Goal: Task Accomplishment & Management: Use online tool/utility

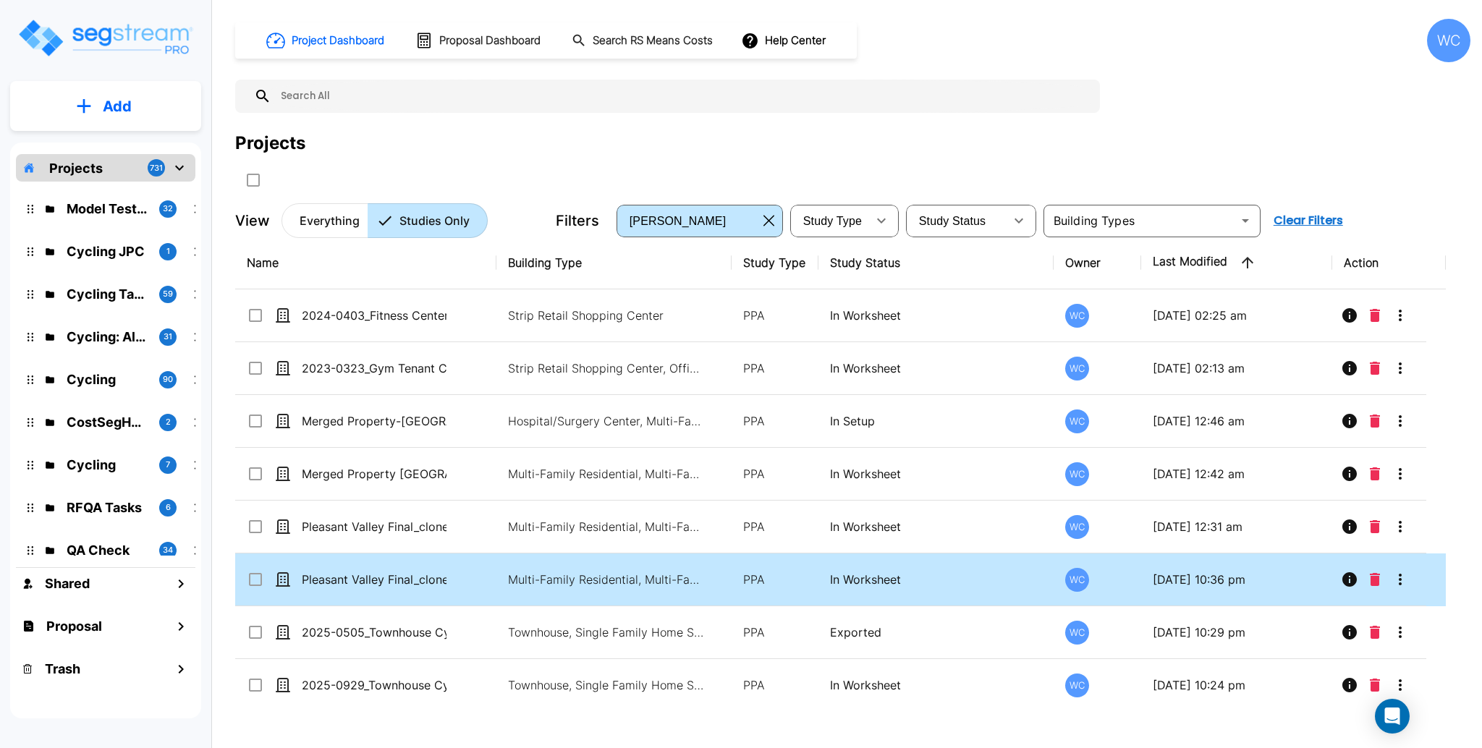
scroll to position [96, 0]
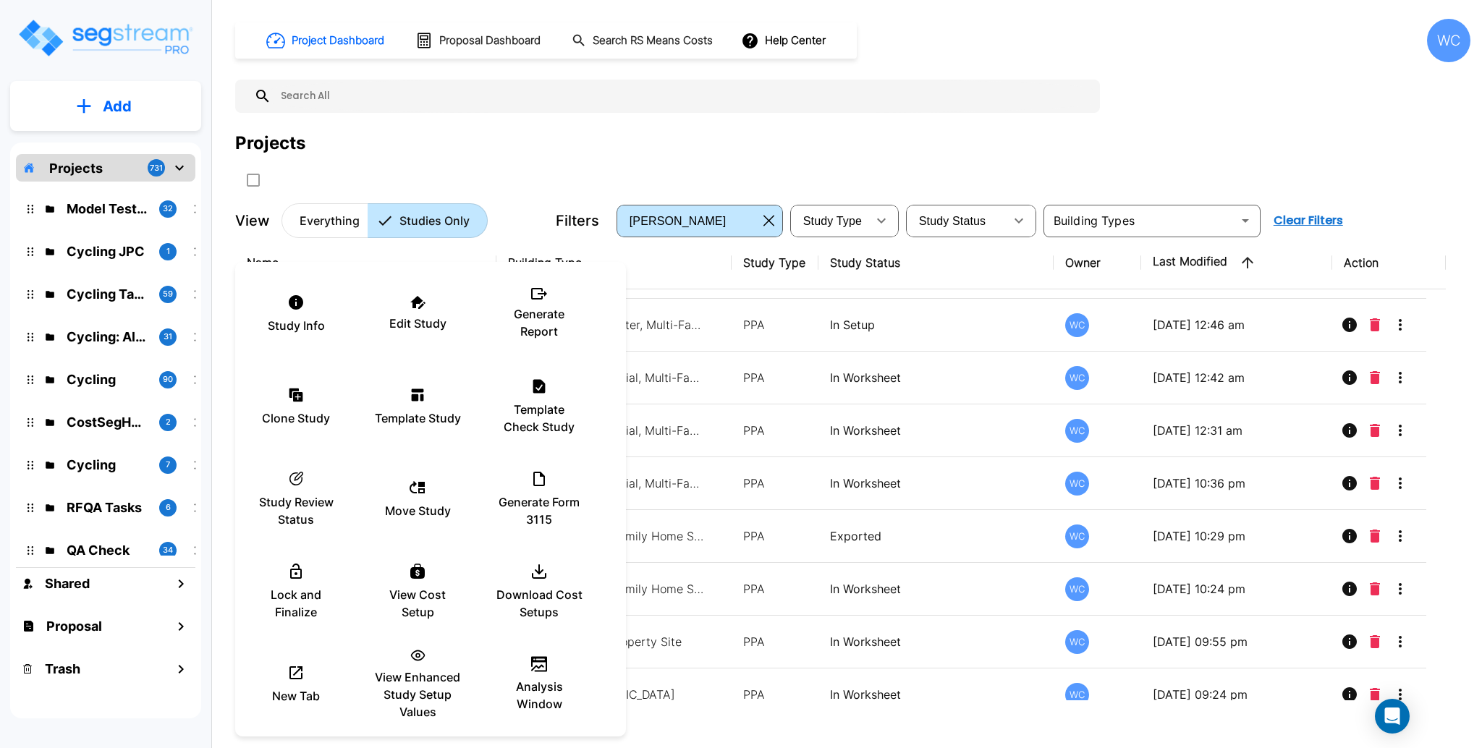
click at [670, 119] on div at bounding box center [741, 374] width 1482 height 748
click at [544, 307] on p "Generate Report" at bounding box center [539, 322] width 87 height 35
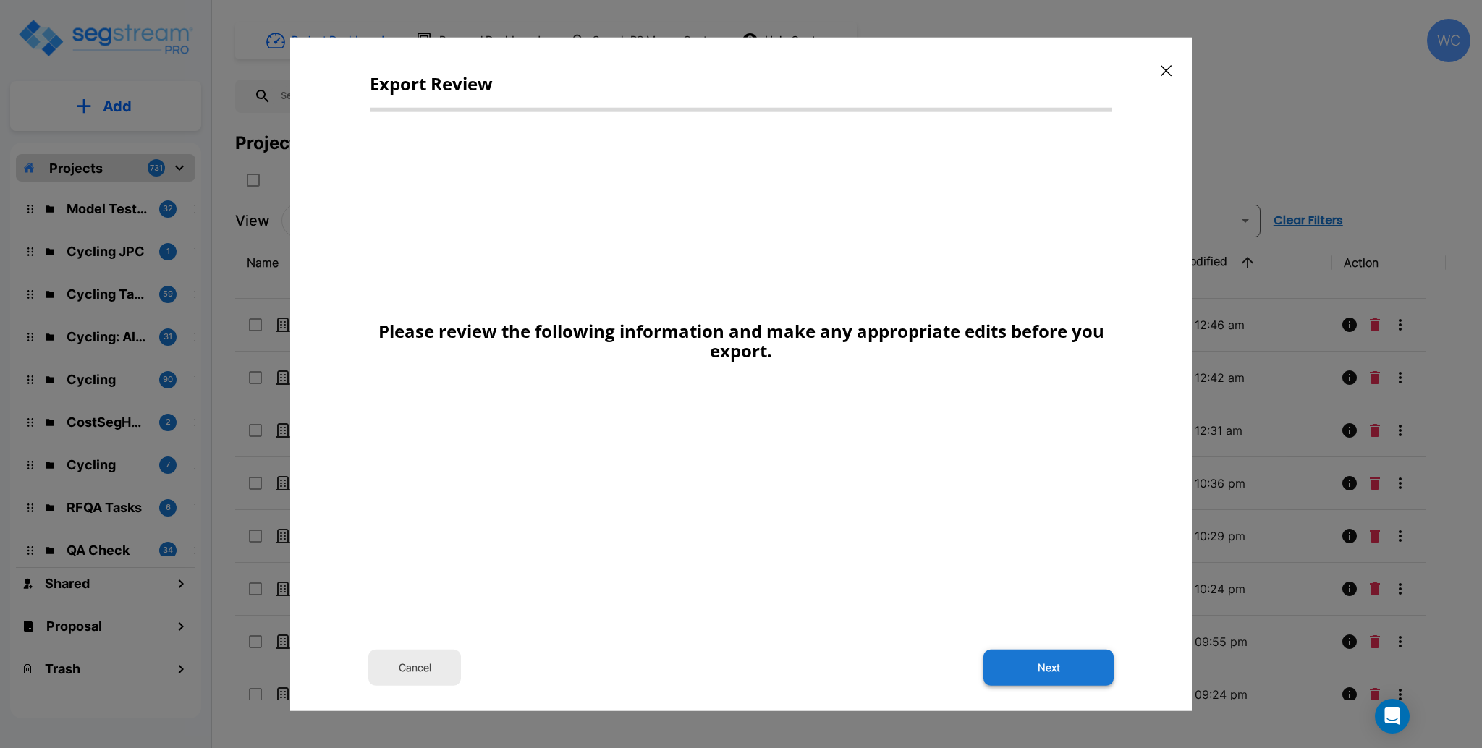
click at [1056, 670] on button "Next" at bounding box center [1048, 667] width 130 height 36
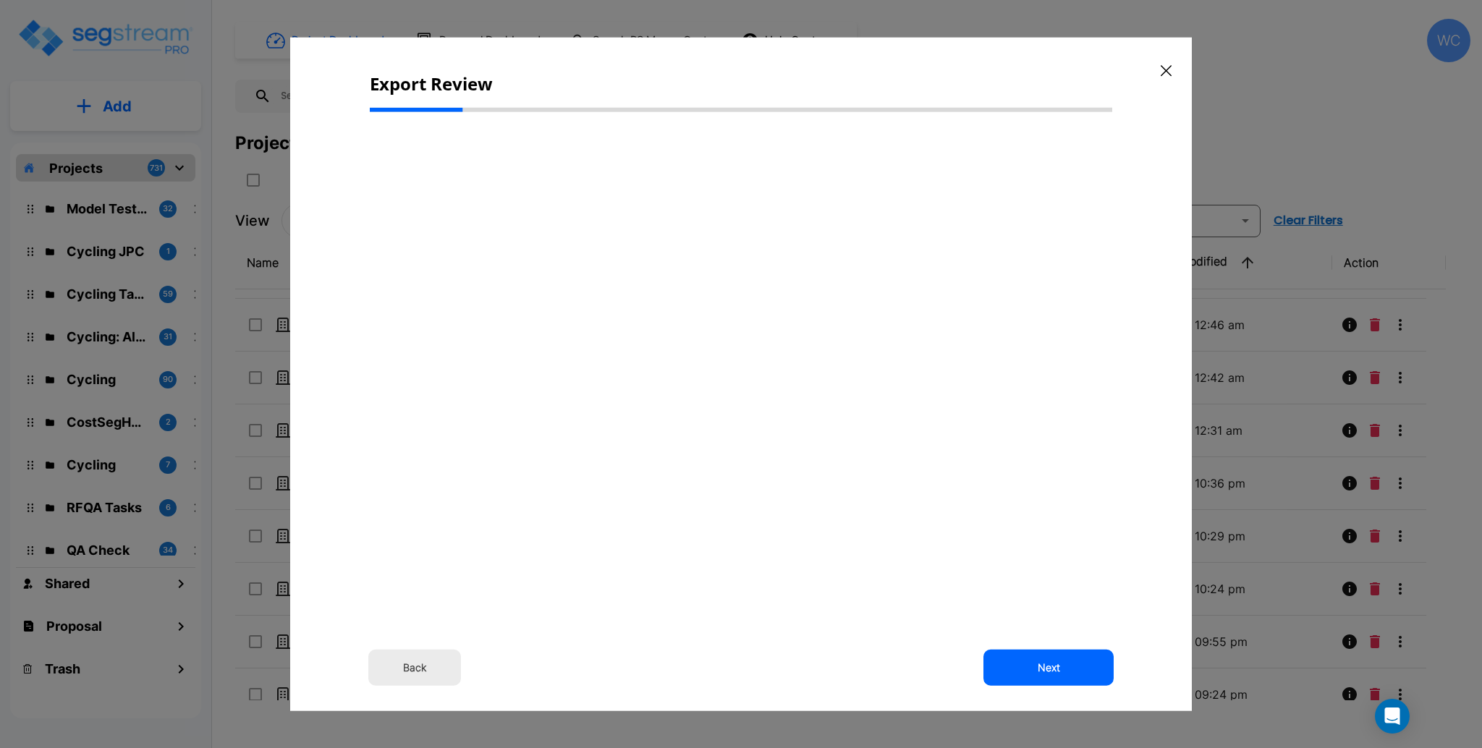
scroll to position [0, 0]
type input "200,000.0"
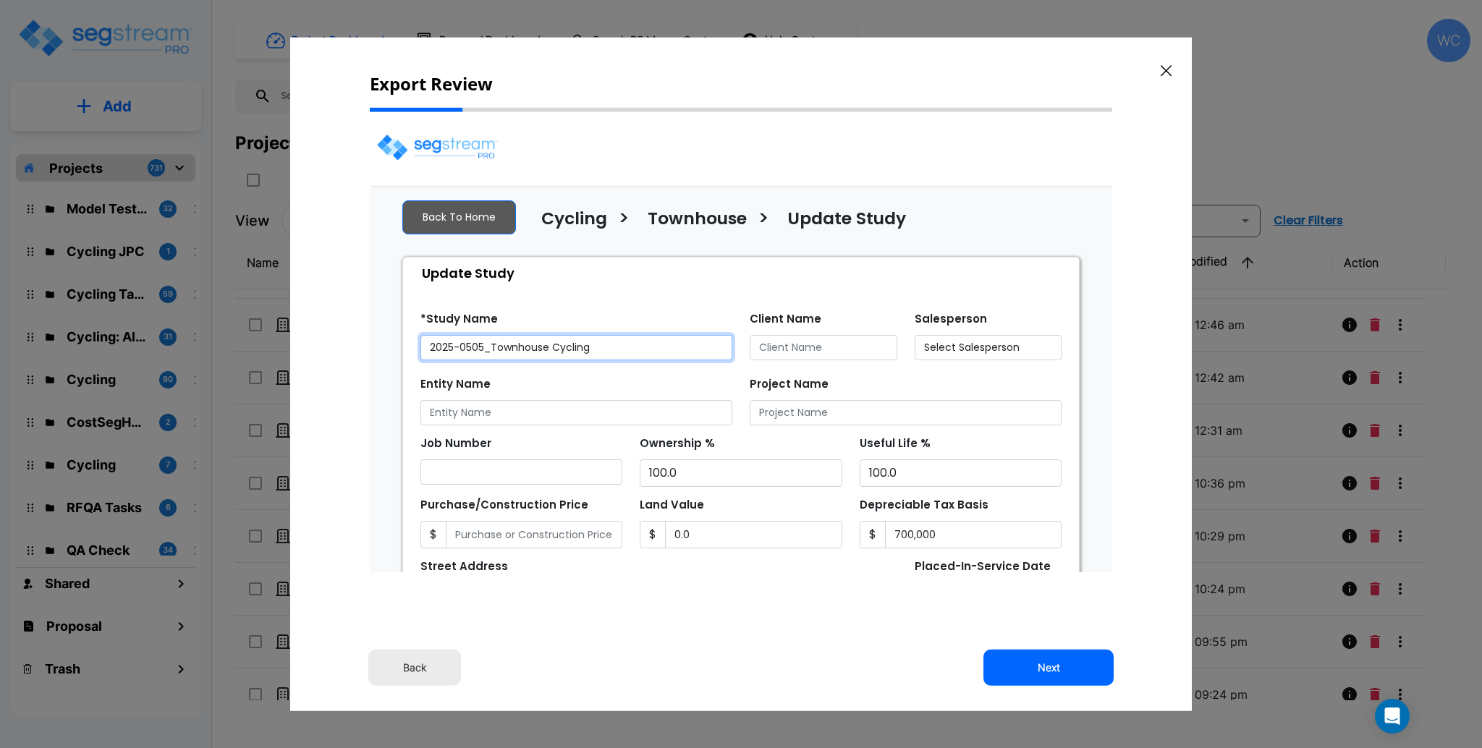
select select "2026"
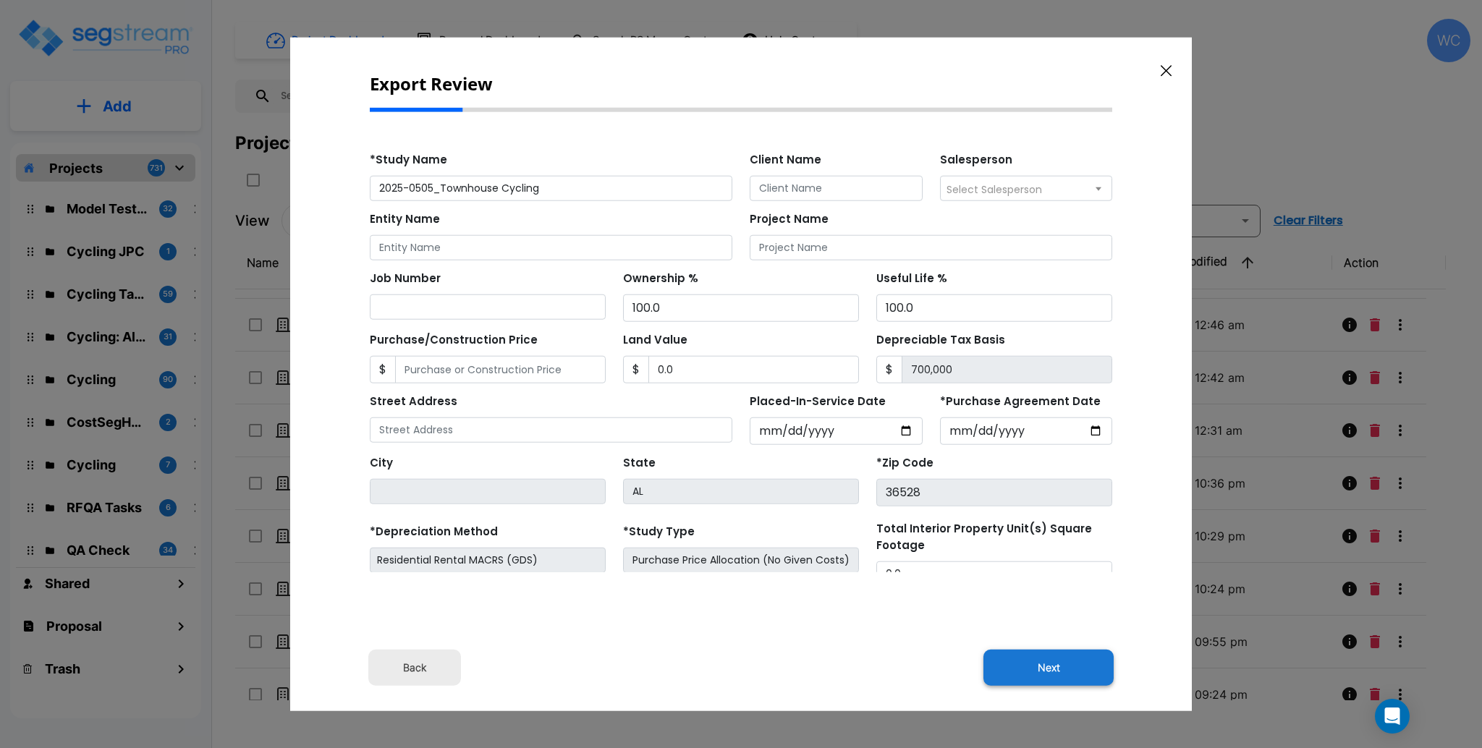
click at [1011, 667] on button "Next" at bounding box center [1048, 667] width 130 height 36
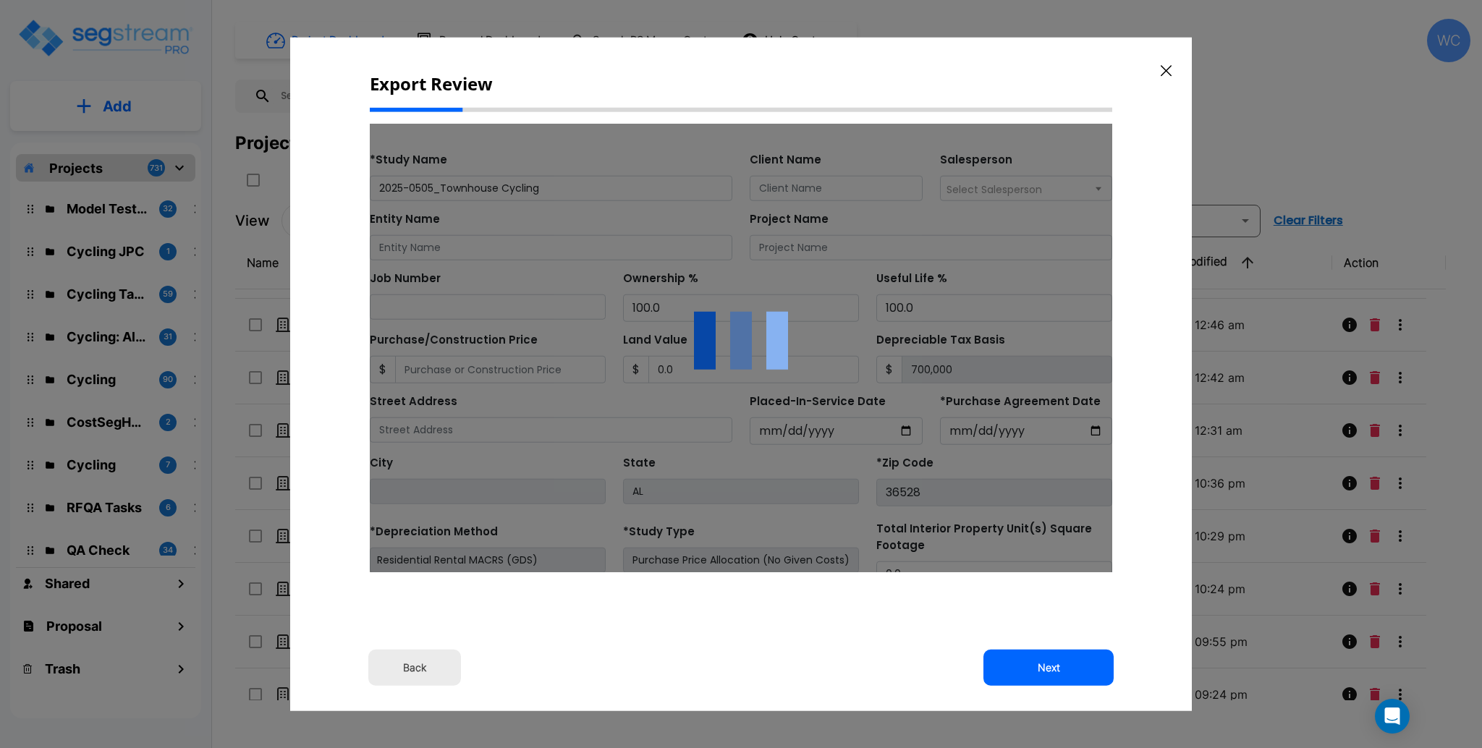
type input "0"
type input "200000"
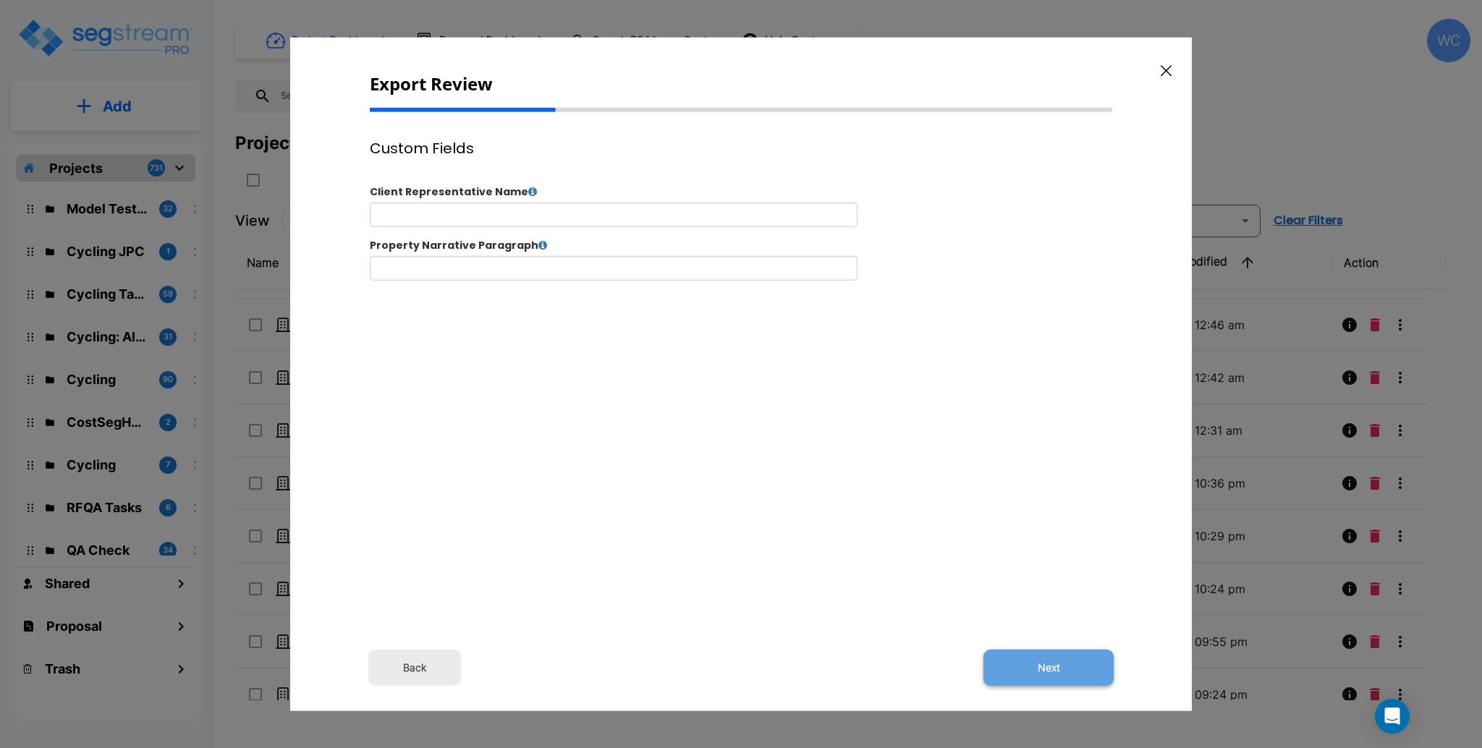
click at [1014, 665] on button "Next" at bounding box center [1048, 667] width 130 height 36
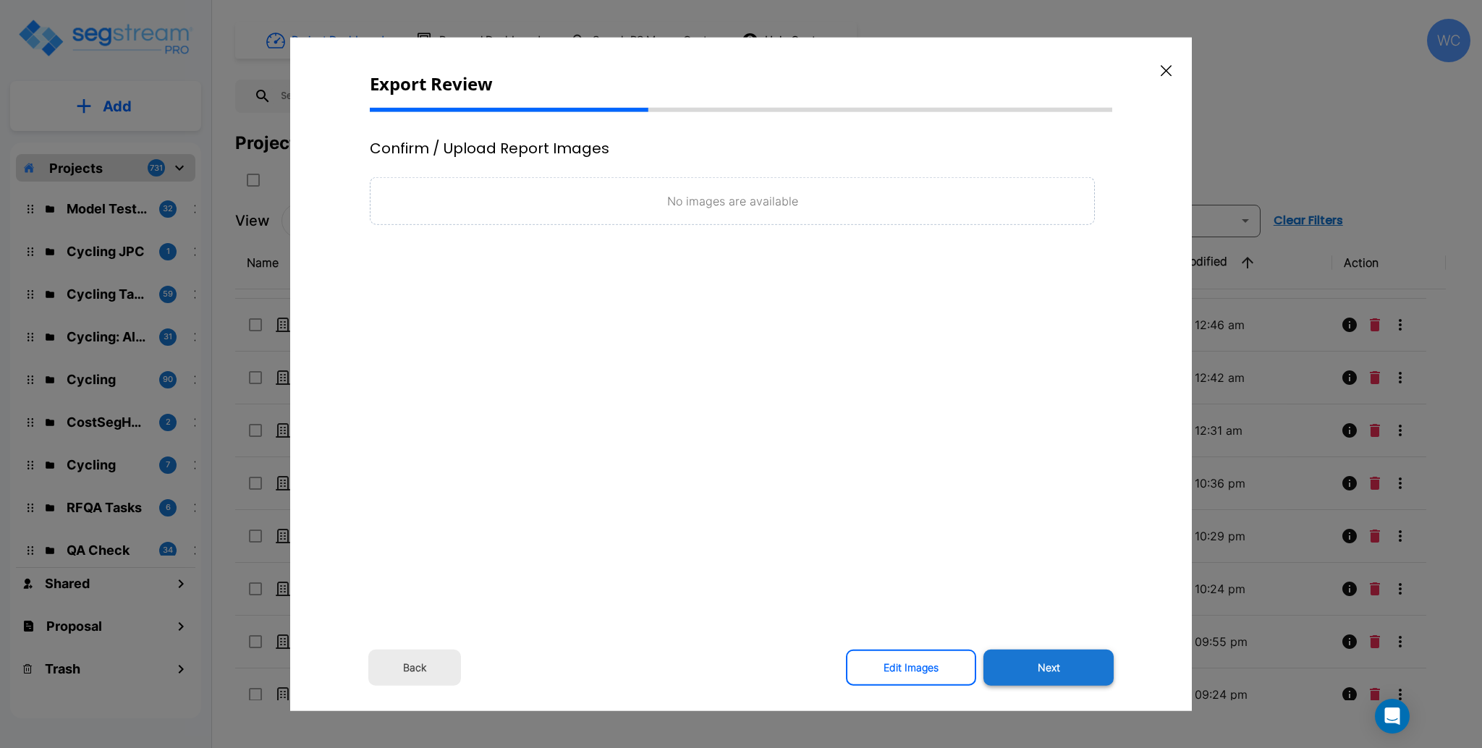
click at [1025, 671] on button "Next" at bounding box center [1048, 667] width 130 height 36
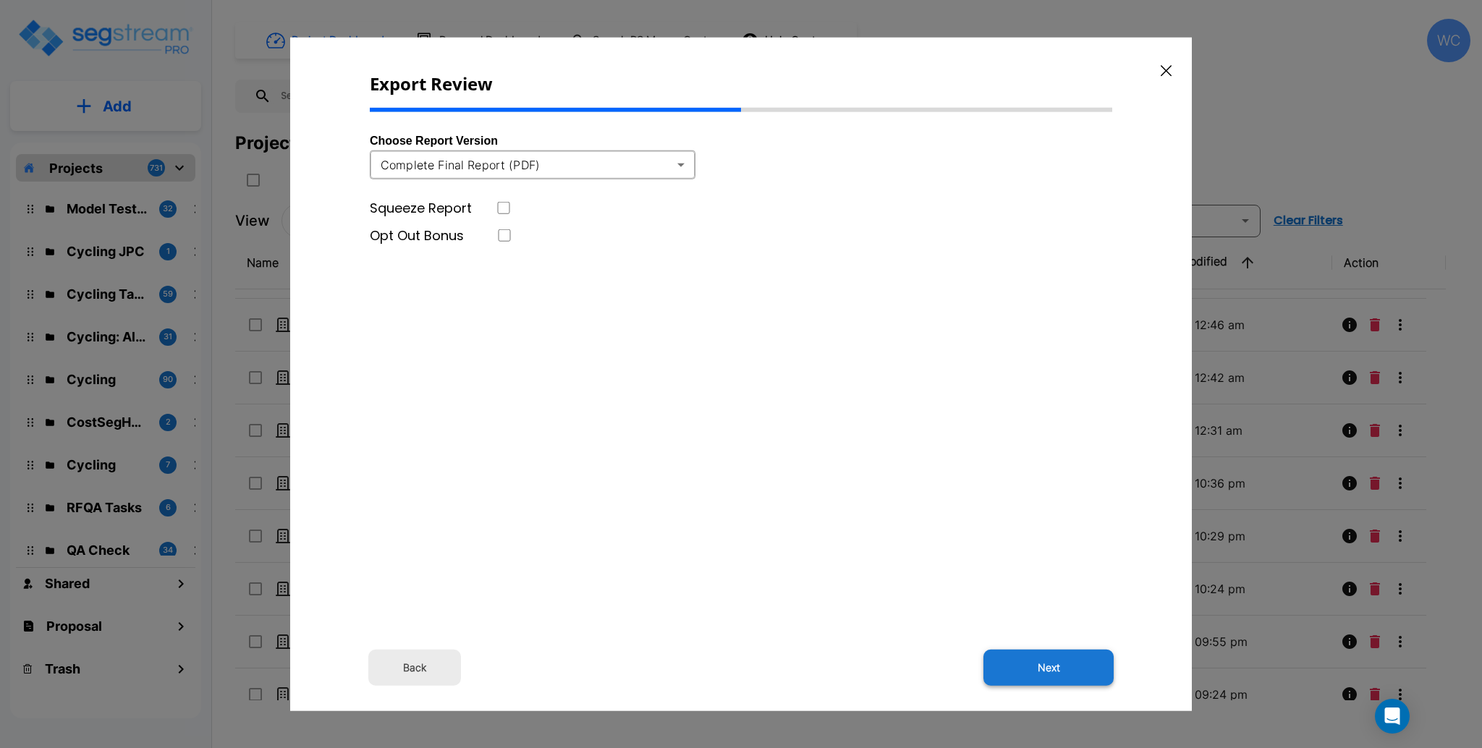
click at [1045, 666] on button "Next" at bounding box center [1048, 667] width 130 height 36
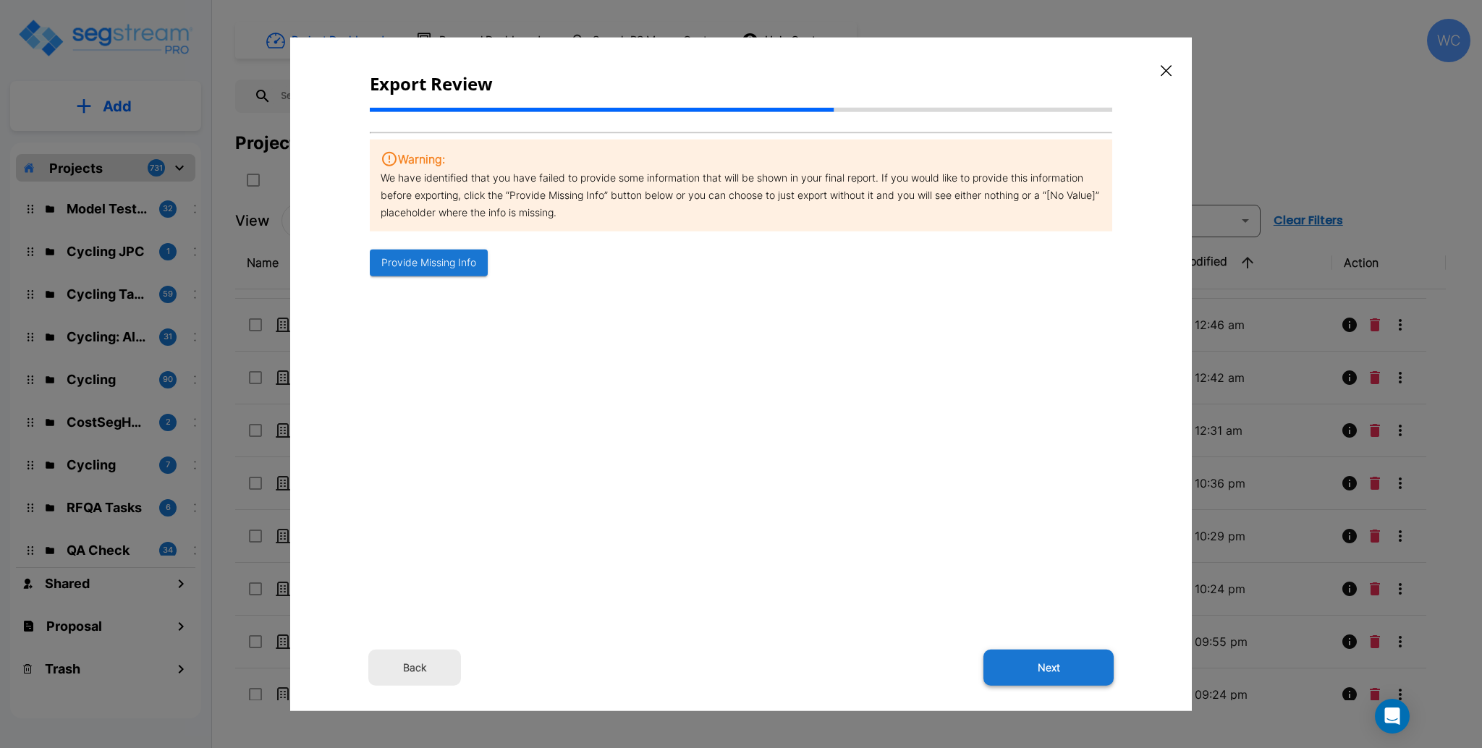
click at [1009, 671] on button "Next" at bounding box center [1048, 667] width 130 height 36
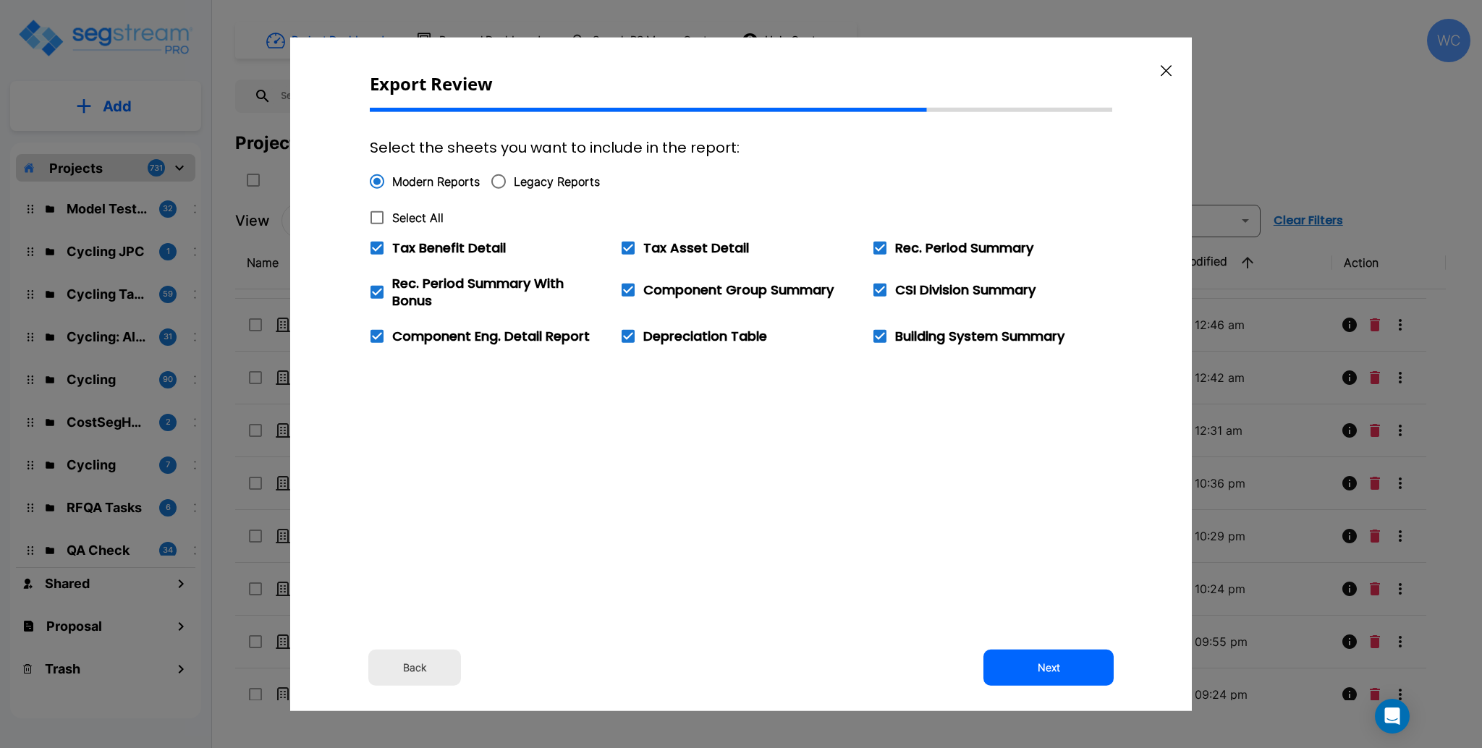
drag, startPoint x: 1049, startPoint y: 673, endPoint x: 901, endPoint y: 544, distance: 195.9
click at [900, 545] on div "Export Review Select the sheets you want to include in the report: Modern Repor…" at bounding box center [740, 375] width 901 height 674
click at [1074, 663] on button "Next" at bounding box center [1048, 667] width 130 height 36
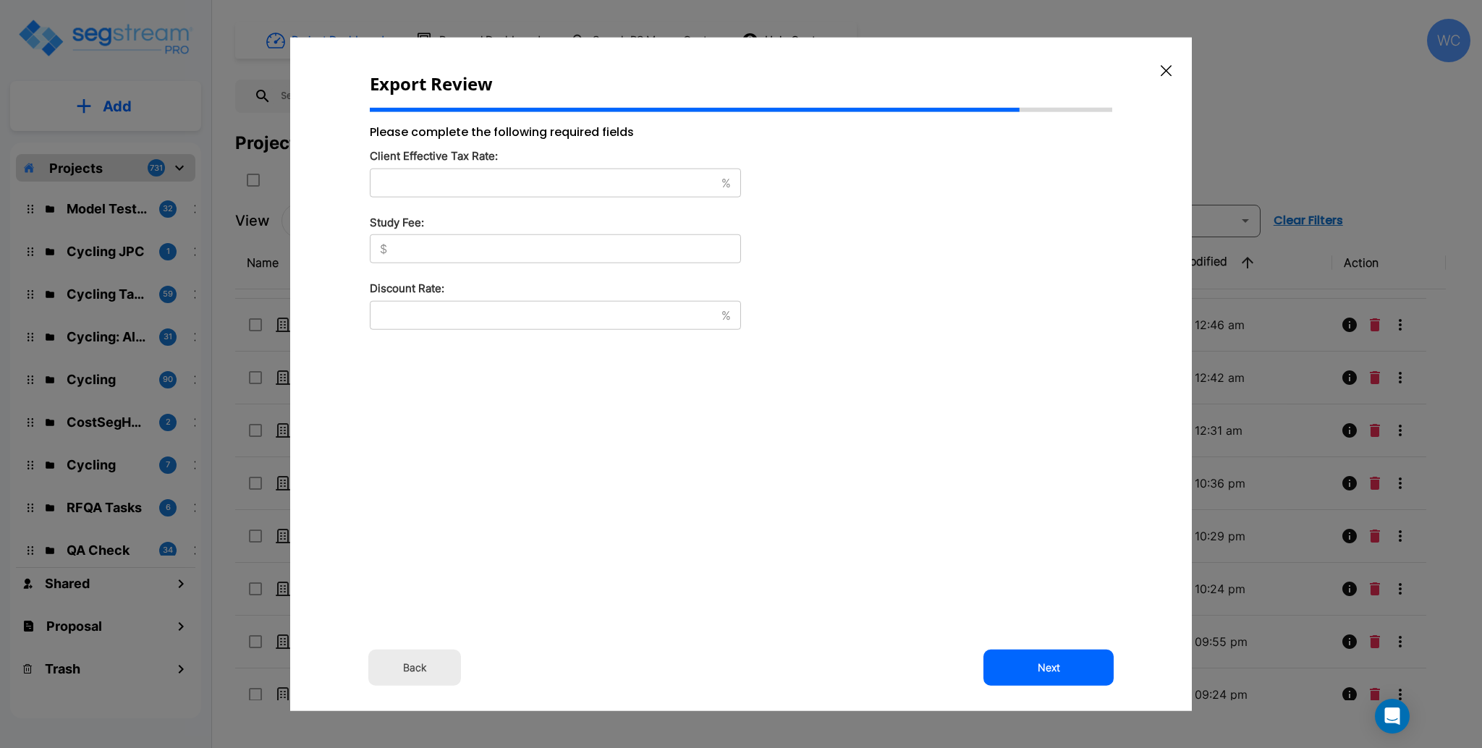
type input "80"
type input "1,500"
type input "20"
click at [1051, 657] on button "Next" at bounding box center [1048, 667] width 130 height 36
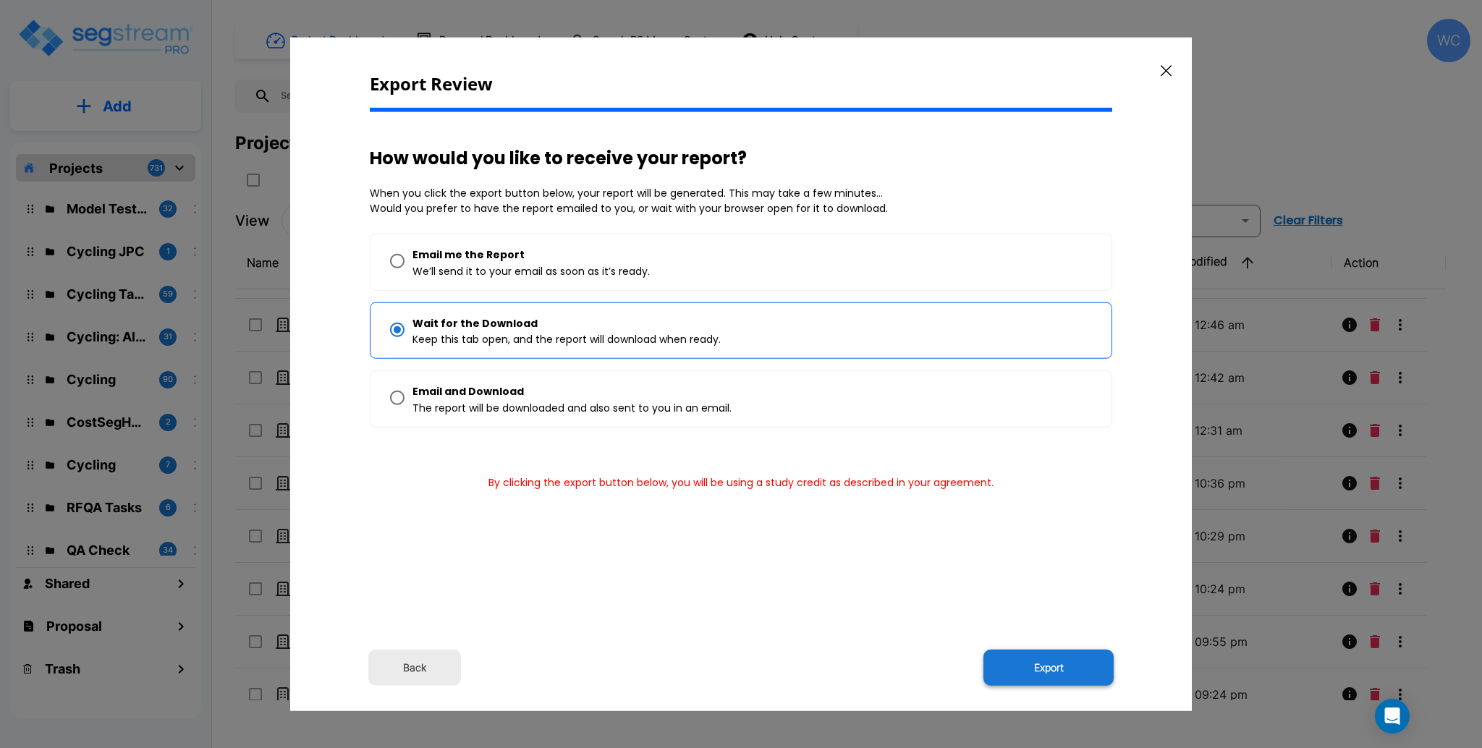
click at [1056, 663] on button "Export" at bounding box center [1048, 667] width 130 height 36
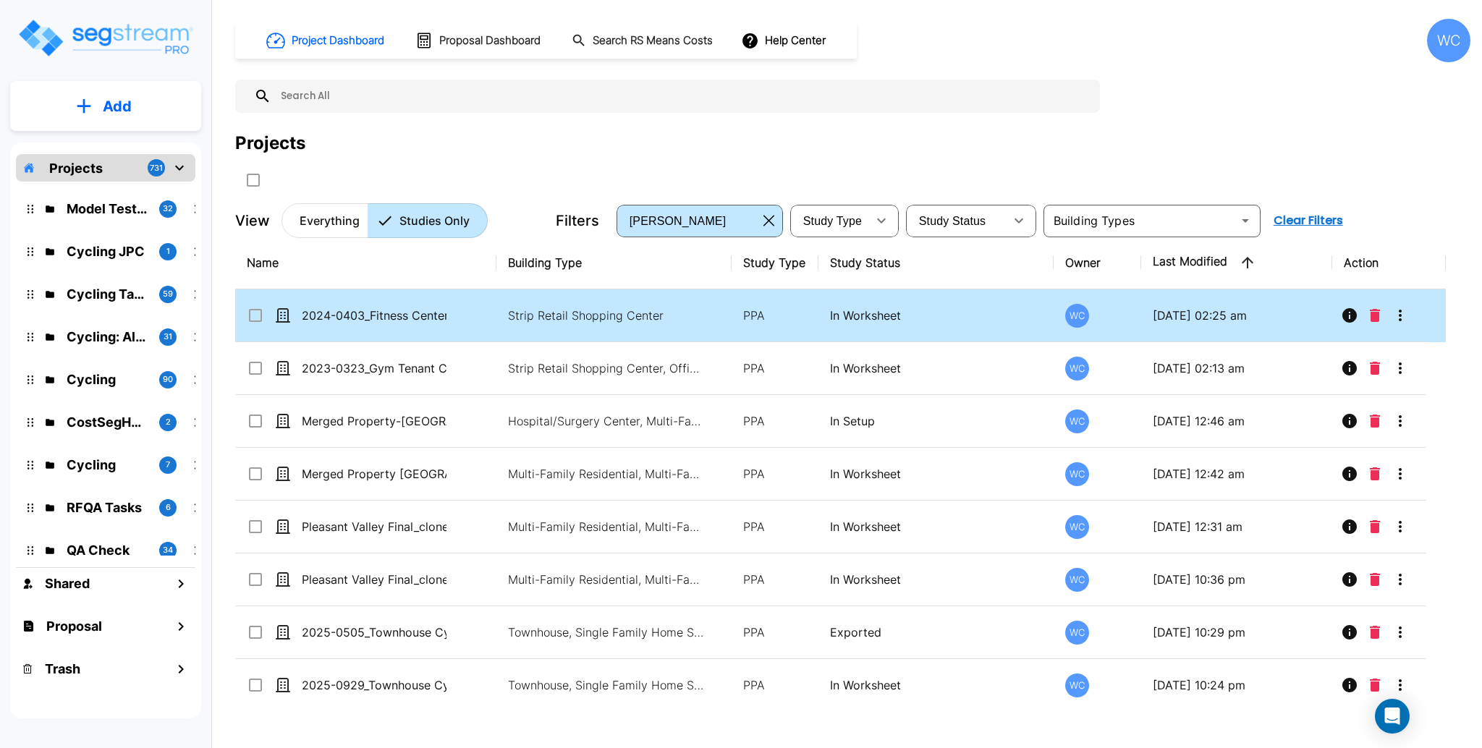
click at [258, 312] on input "select row 2024-0403_Fitness Center Gym Tenant_template" at bounding box center [254, 313] width 14 height 12
checkbox input "false"
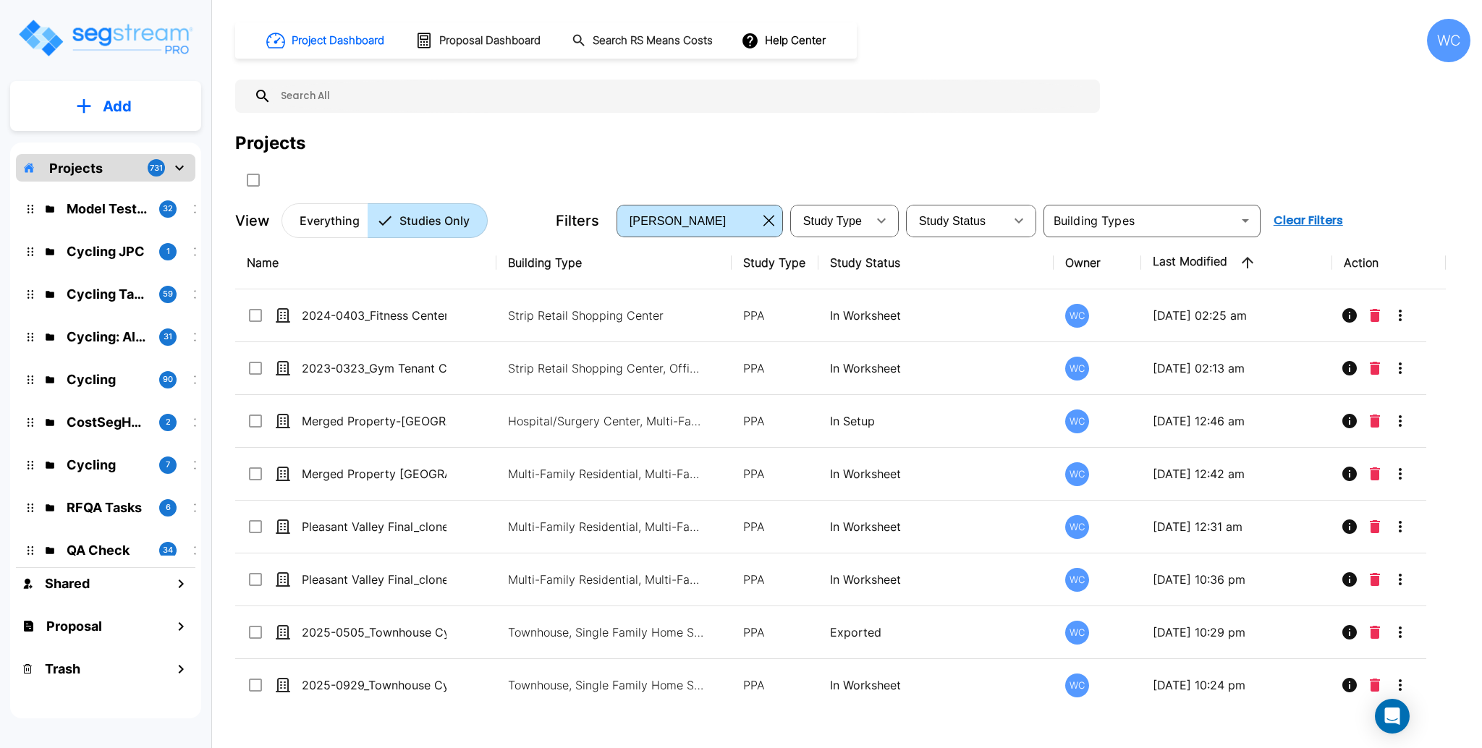
click at [253, 370] on input "select row 2023-0323_Gym Tenant Cylcing" at bounding box center [254, 366] width 14 height 12
checkbox input "false"
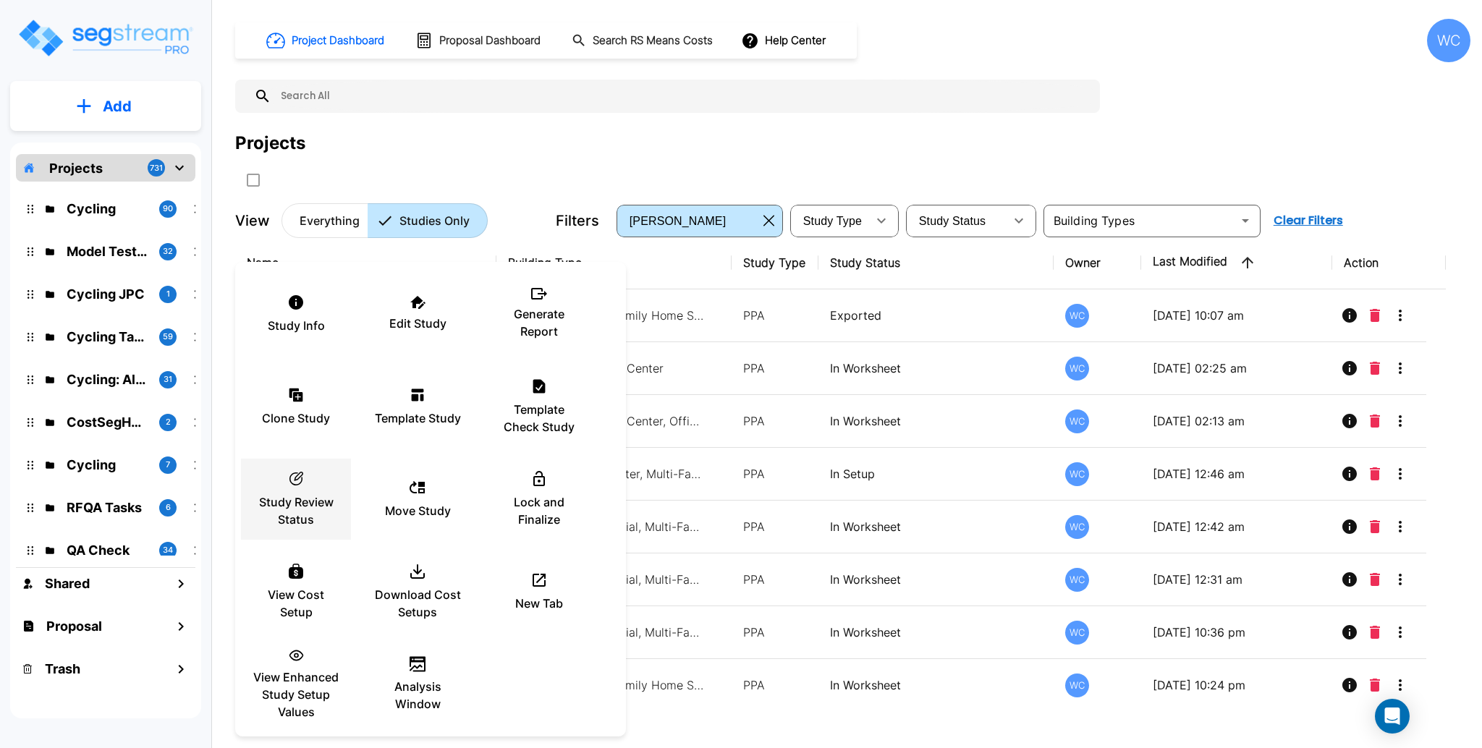
click at [304, 497] on p "Study Review Status" at bounding box center [296, 510] width 87 height 35
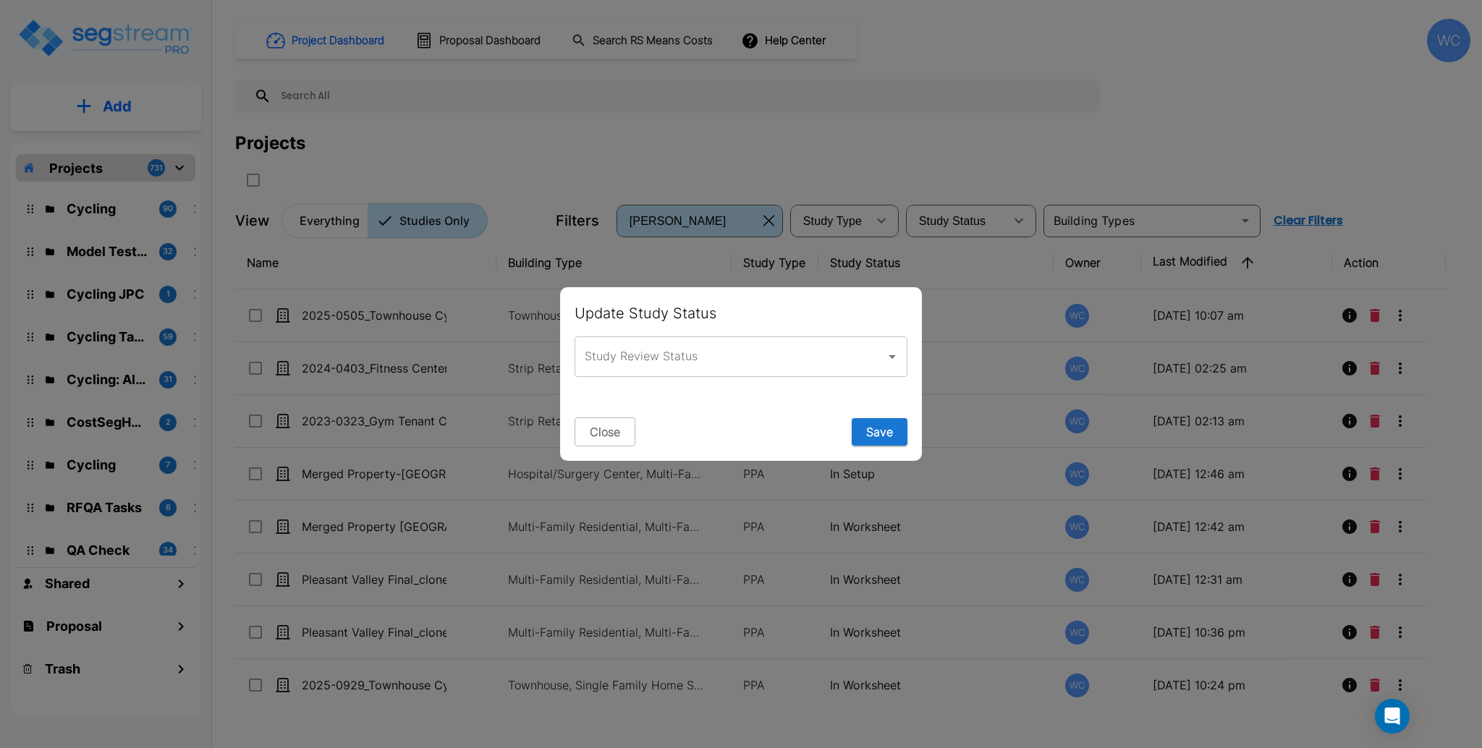
click at [708, 370] on input "Study Review Status" at bounding box center [730, 356] width 298 height 27
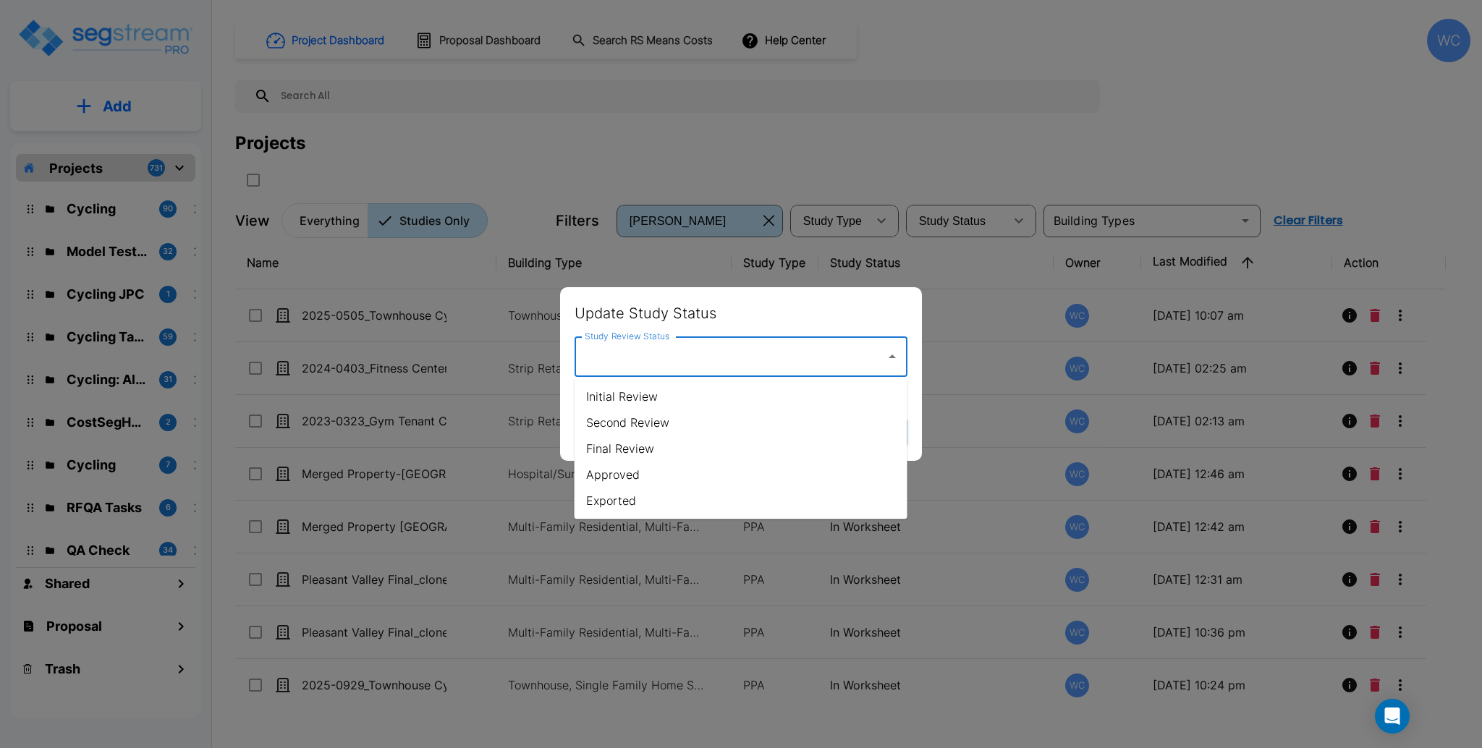
click at [685, 501] on li "Exported" at bounding box center [740, 501] width 333 height 26
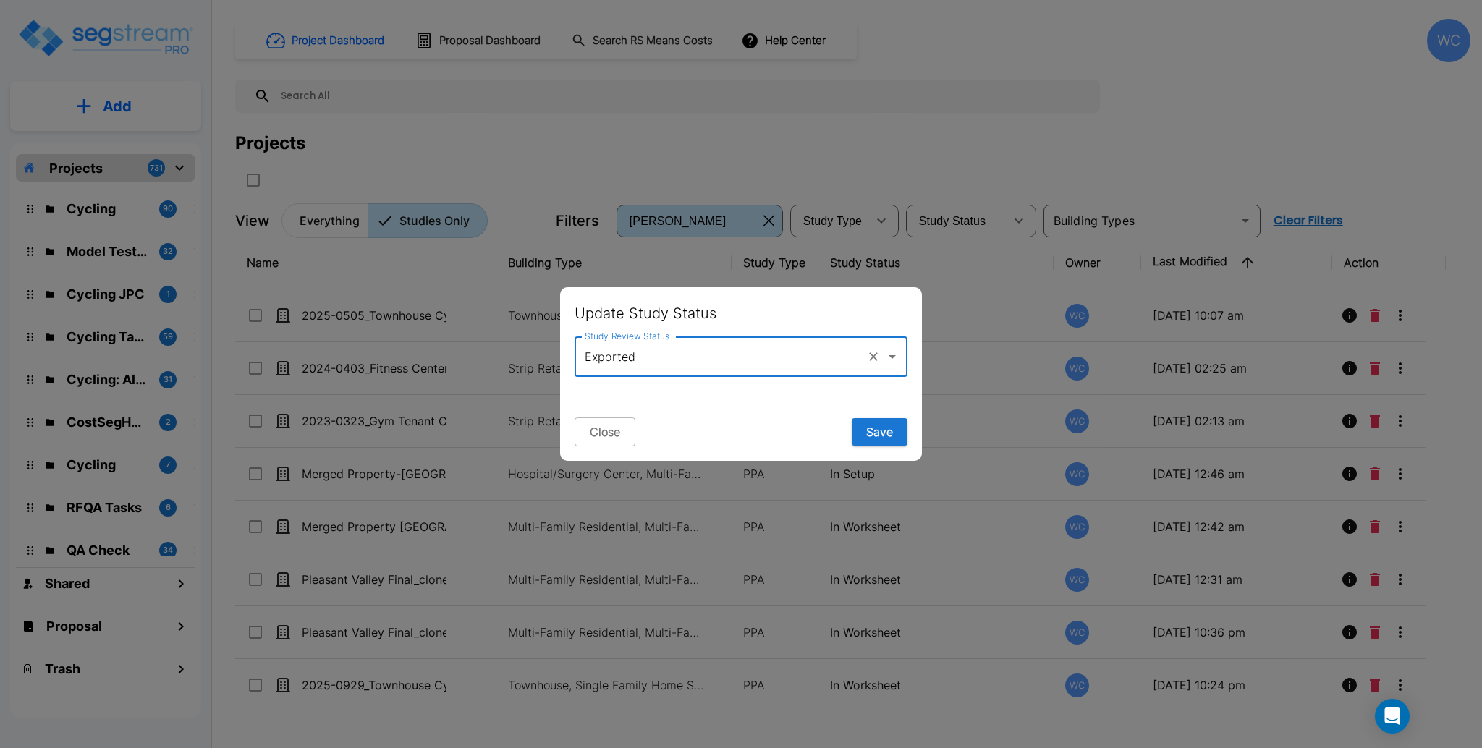
type input "Exported"
click at [881, 432] on button "Save" at bounding box center [880, 431] width 56 height 27
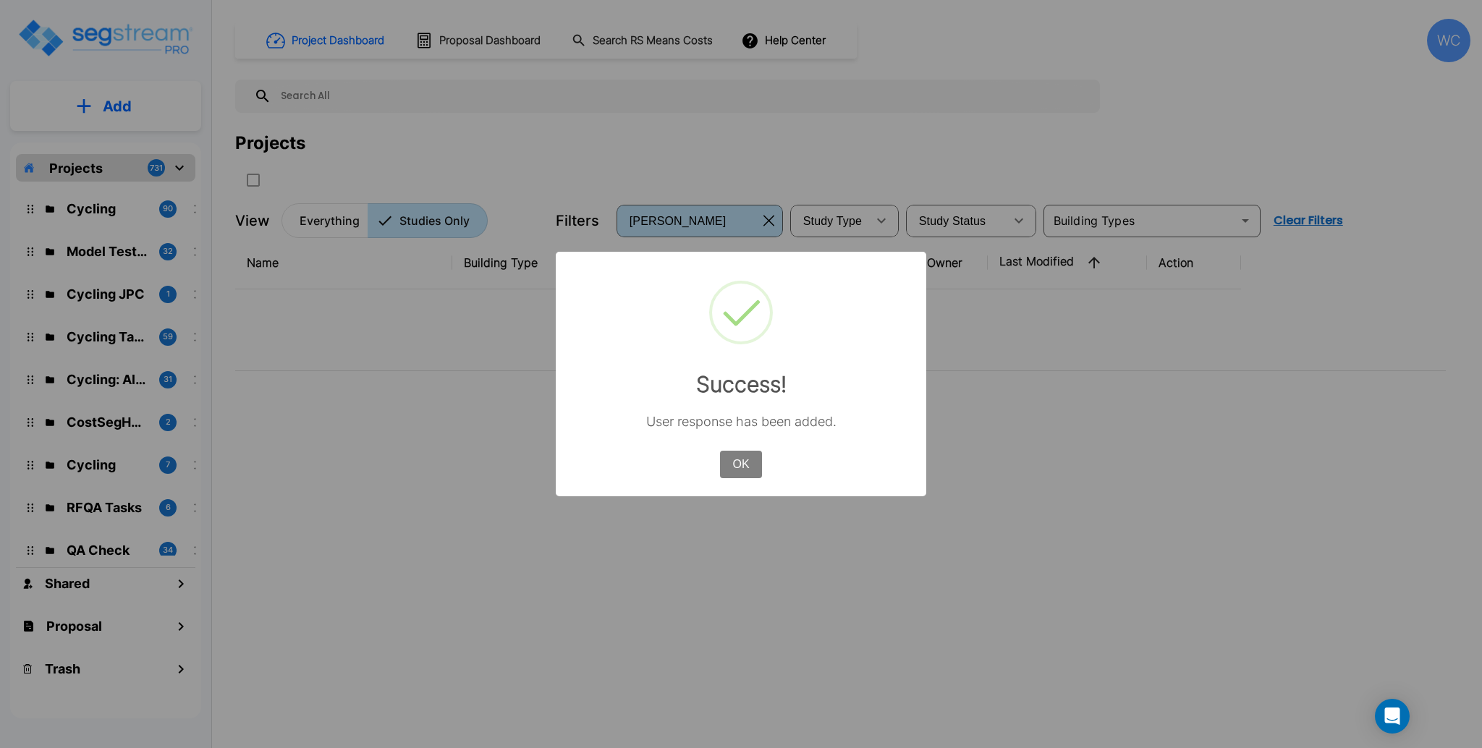
click at [737, 463] on button "OK" at bounding box center [741, 464] width 42 height 27
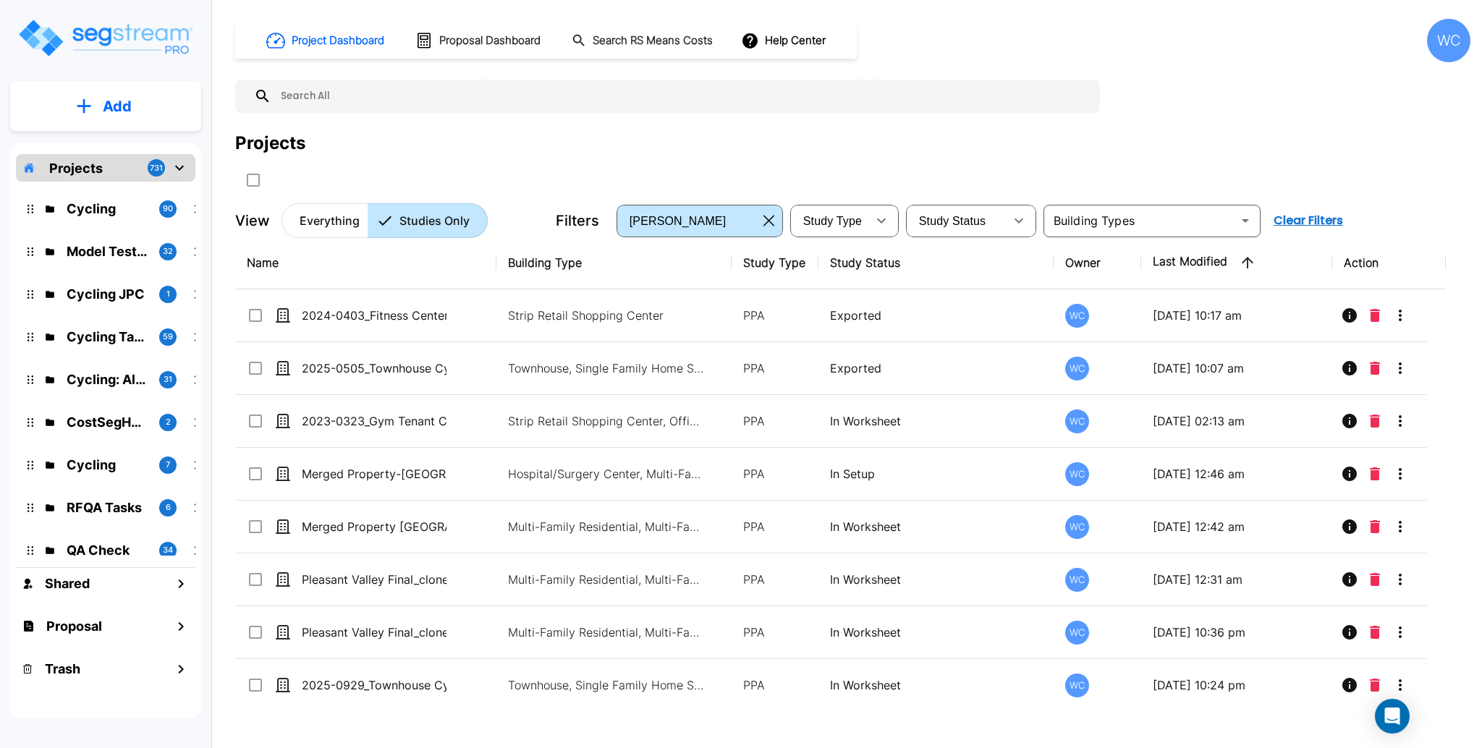
click at [927, 154] on div "Projects" at bounding box center [852, 143] width 1235 height 26
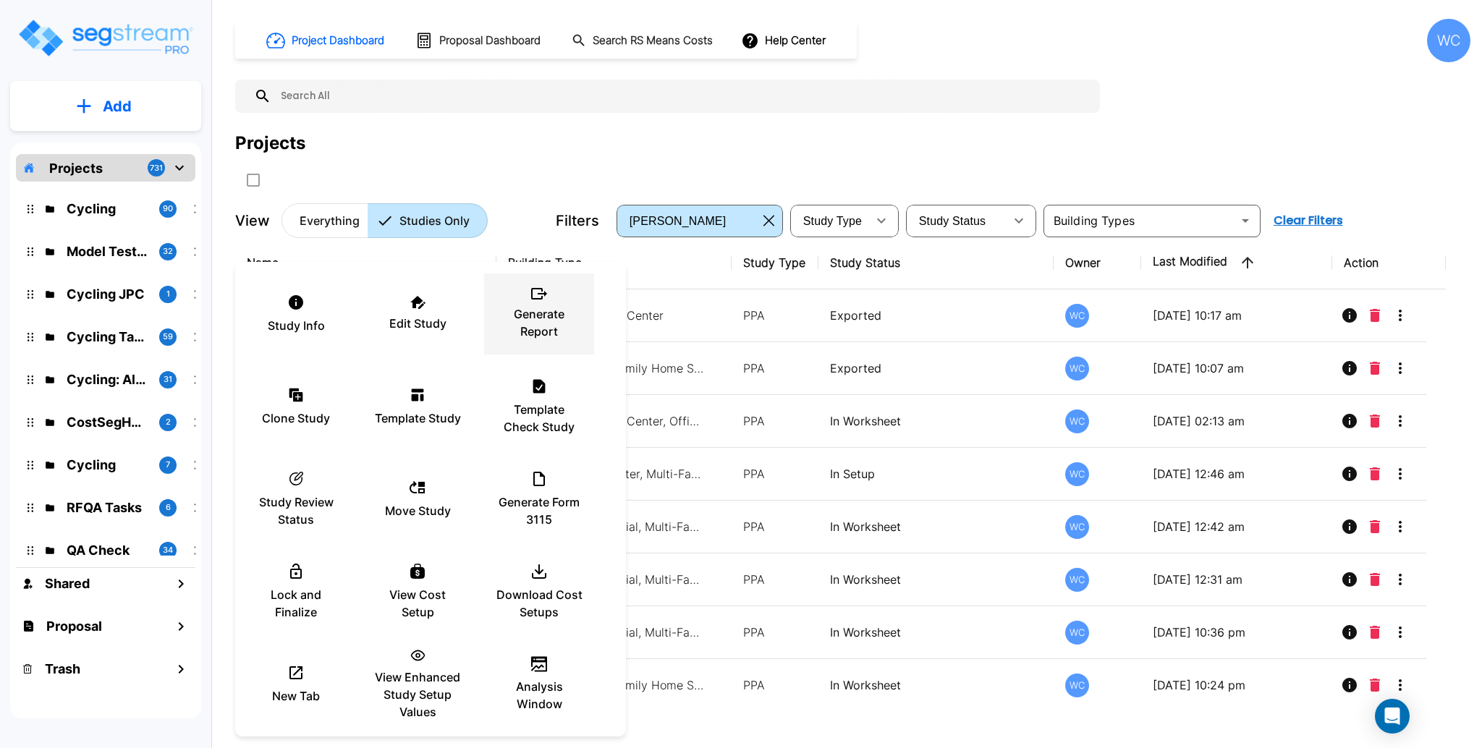
click at [550, 306] on p "Generate Report" at bounding box center [539, 322] width 87 height 35
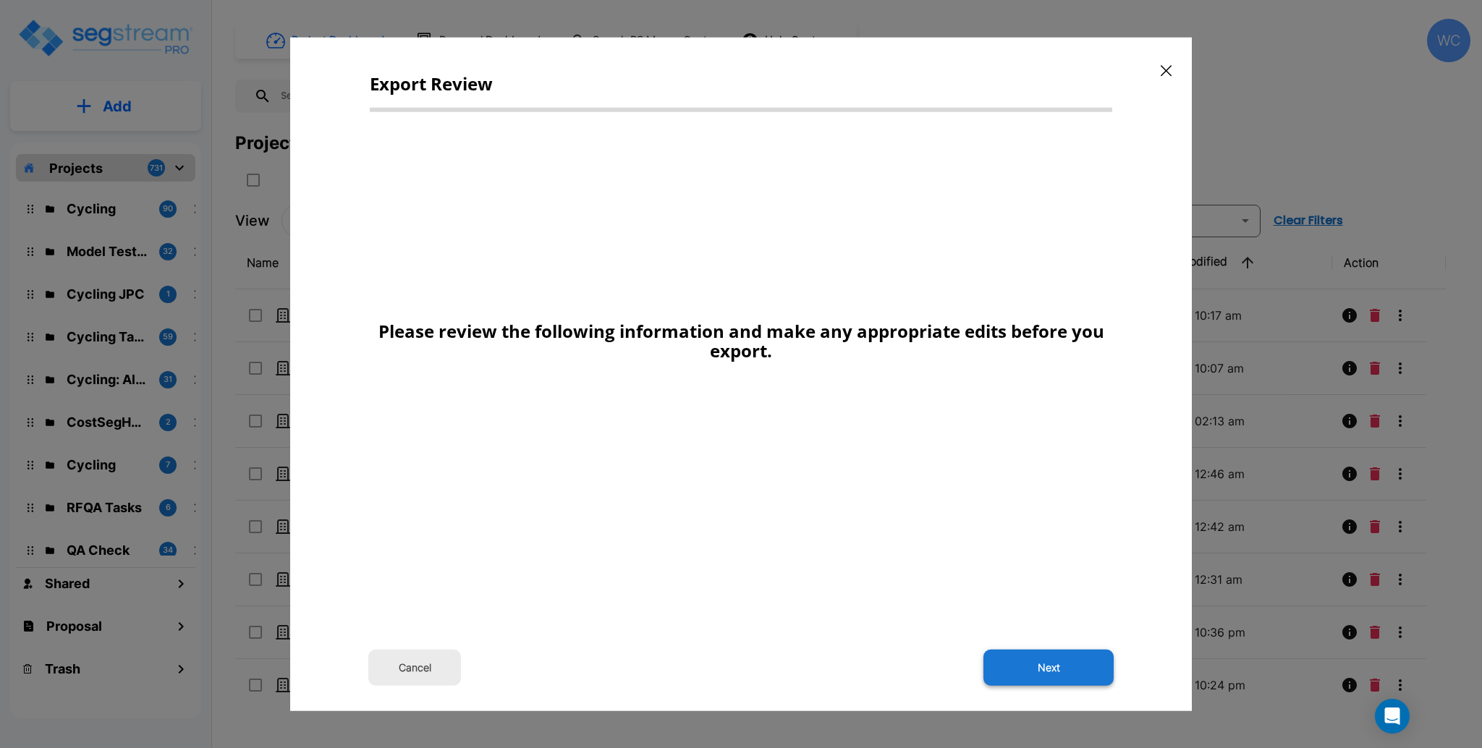
click at [1024, 670] on button "Next" at bounding box center [1048, 667] width 130 height 36
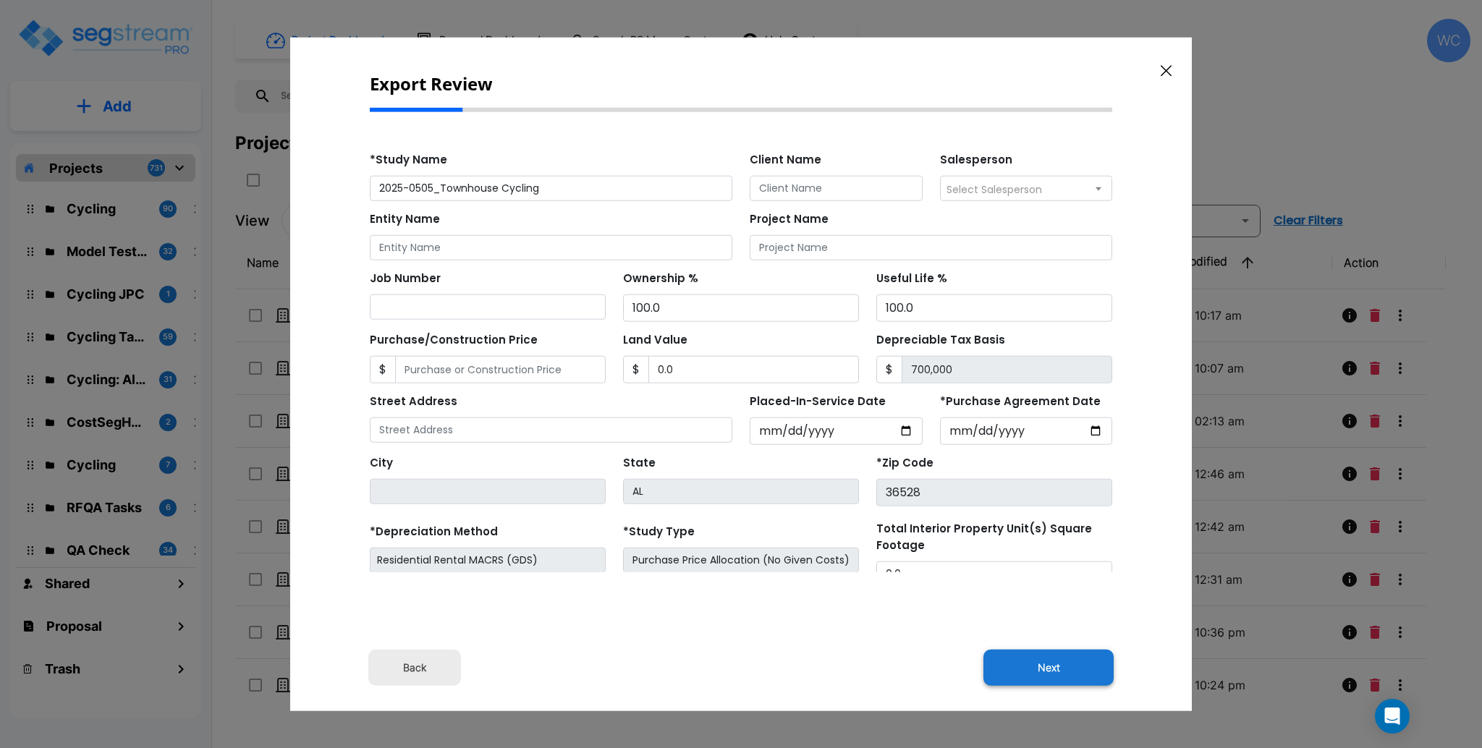
click at [1066, 676] on button "Next" at bounding box center [1048, 667] width 130 height 36
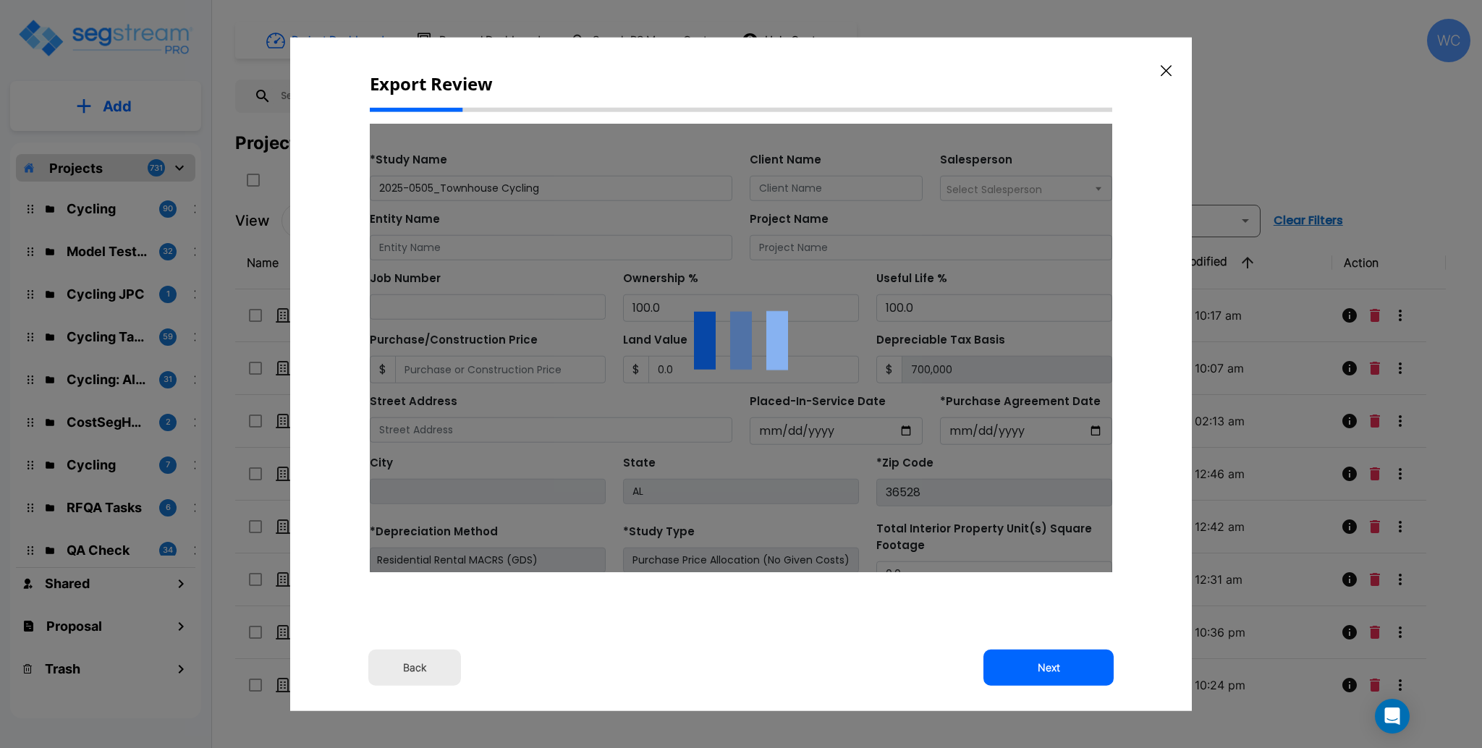
type input "0"
type input "200000"
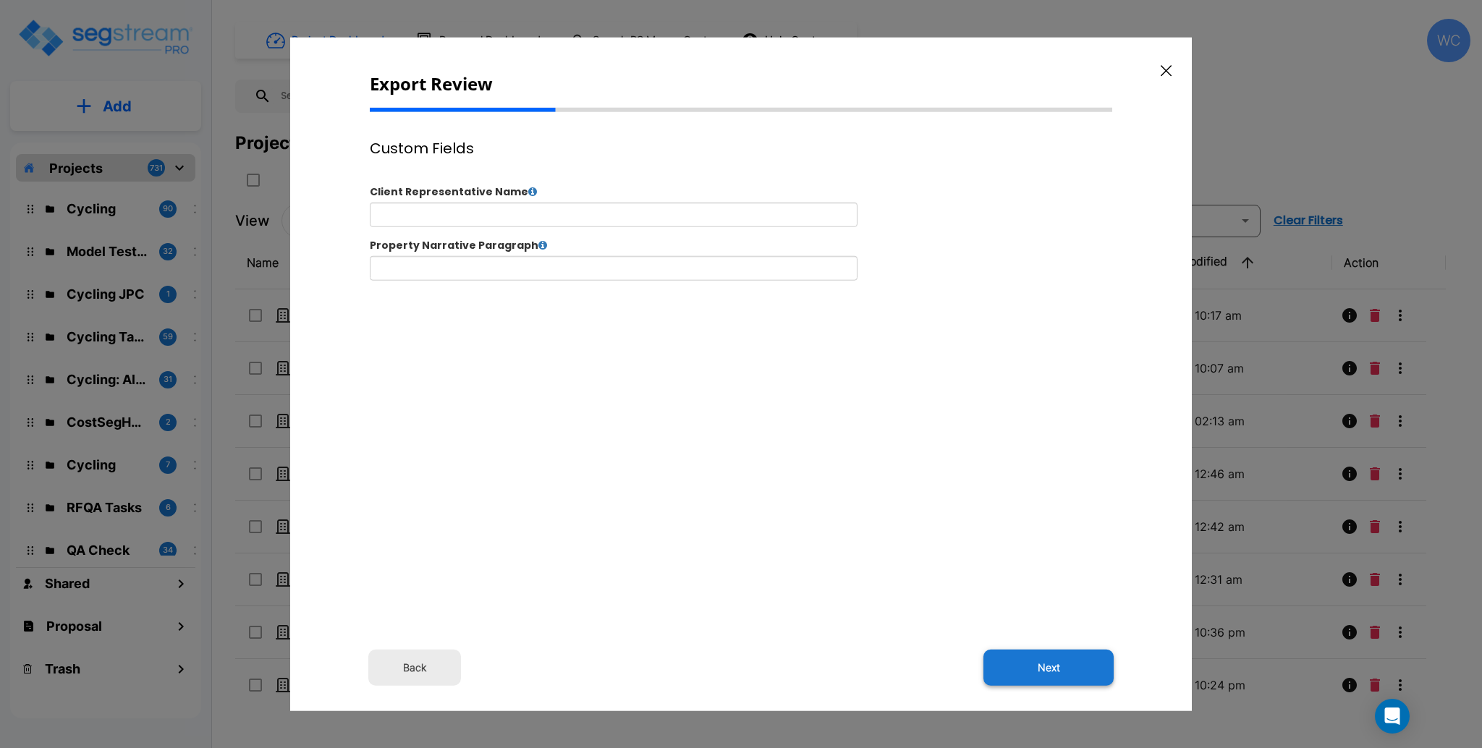
click at [1071, 682] on button "Next" at bounding box center [1048, 667] width 130 height 36
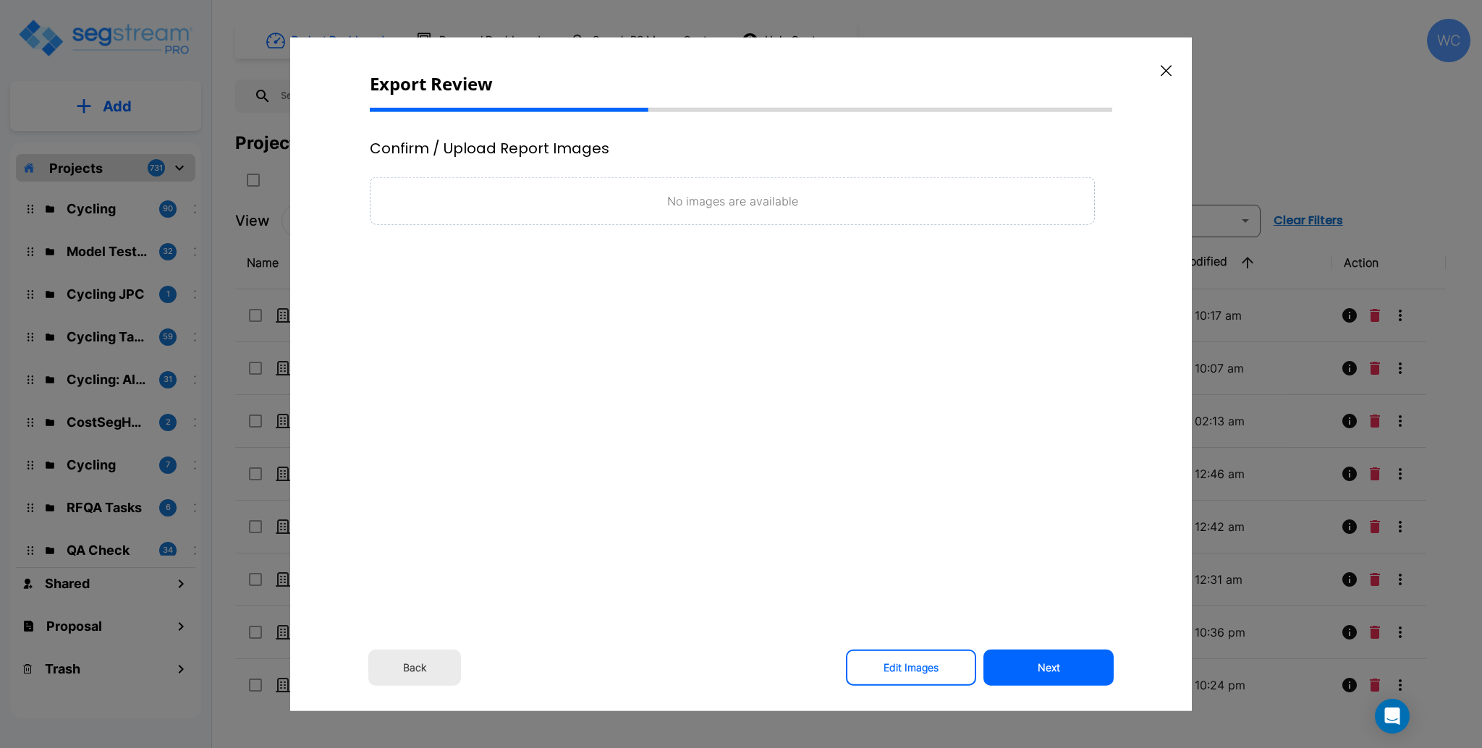
click at [1032, 666] on button "Next" at bounding box center [1048, 667] width 130 height 36
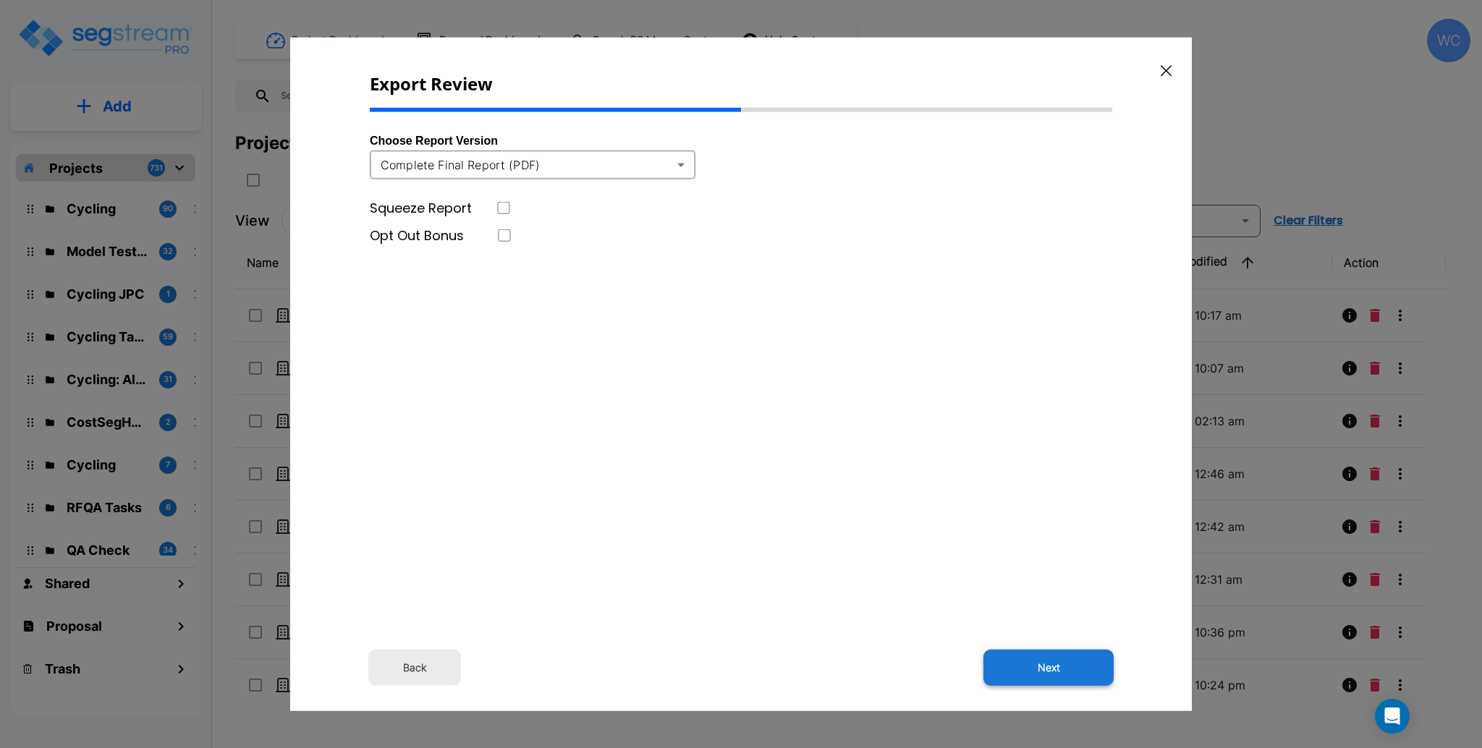
click at [1053, 672] on button "Next" at bounding box center [1048, 667] width 130 height 36
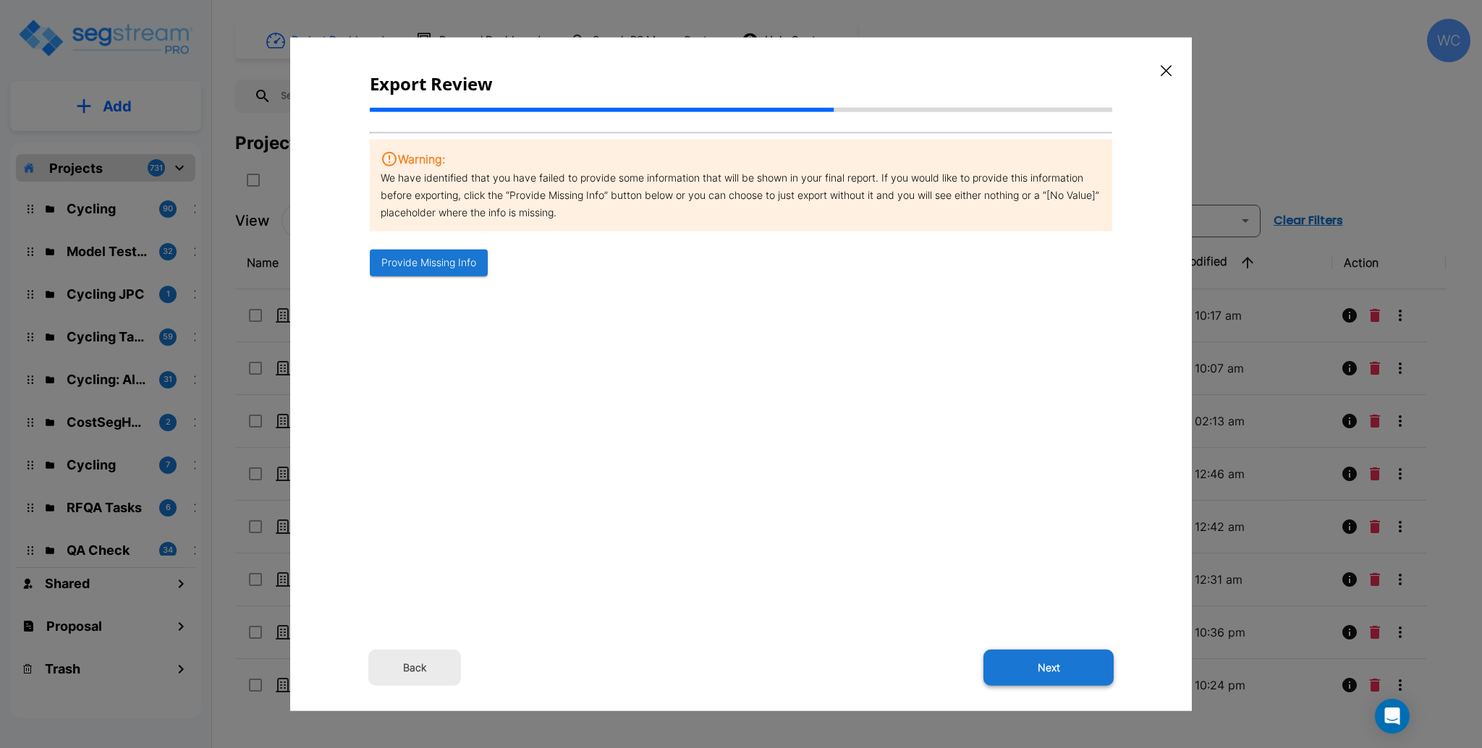
click at [1029, 673] on button "Next" at bounding box center [1048, 667] width 130 height 36
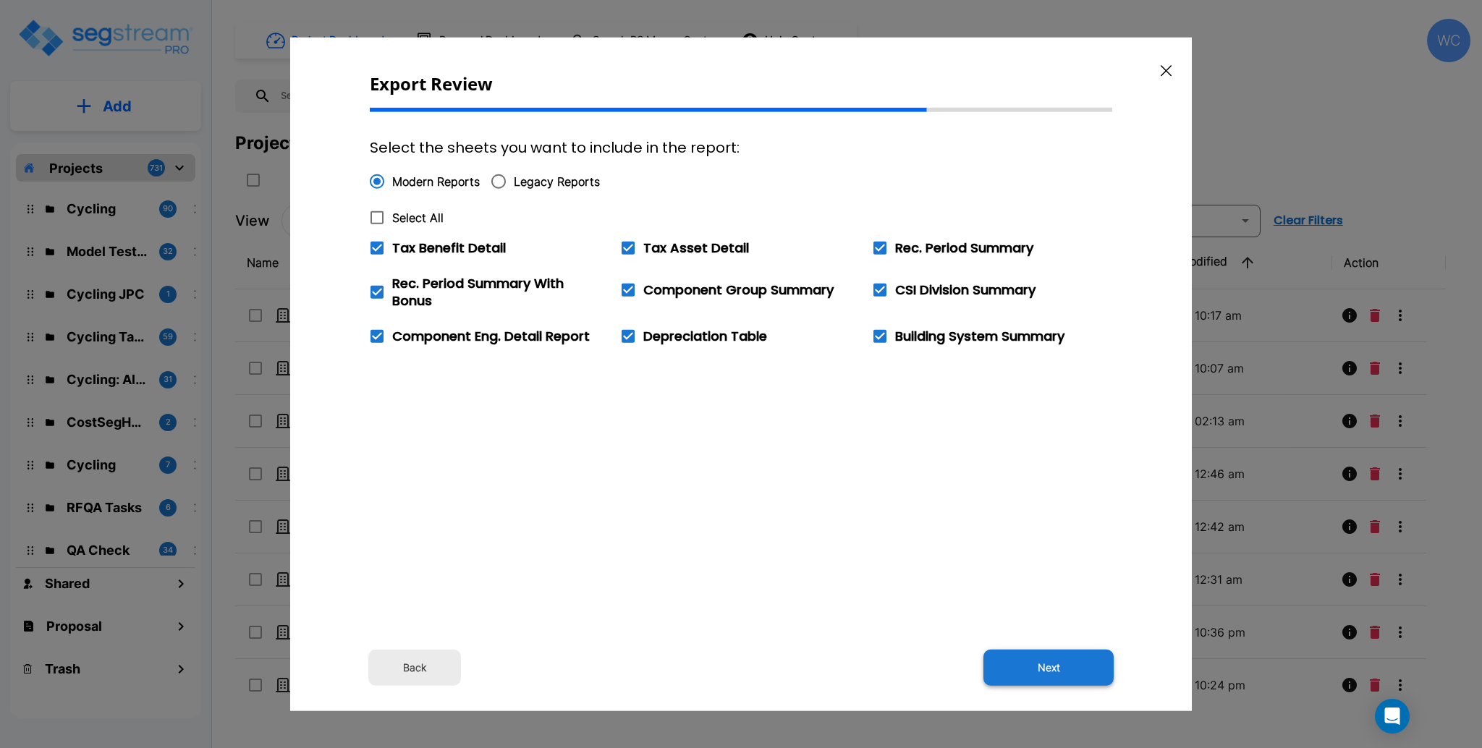
click at [1058, 674] on button "Next" at bounding box center [1048, 667] width 130 height 36
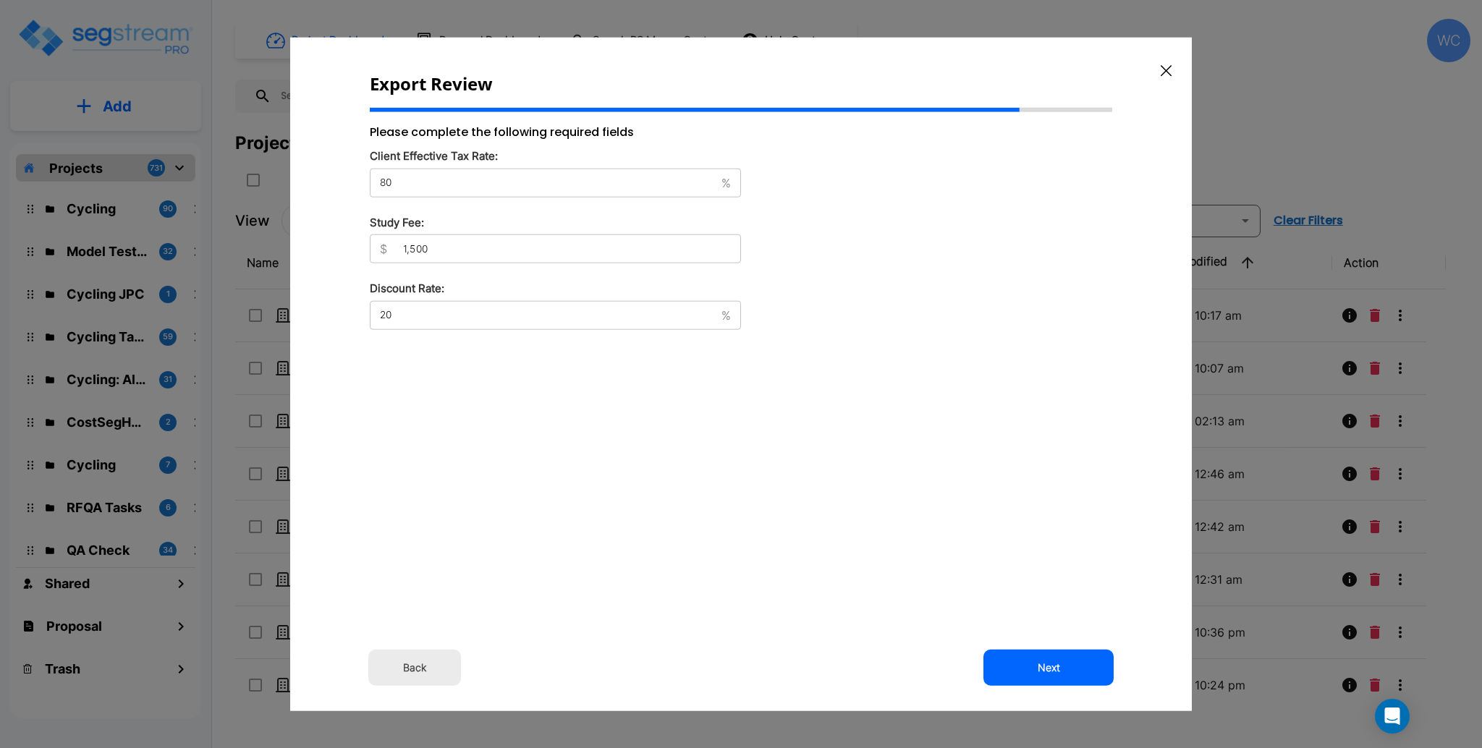
click at [412, 663] on button "Back" at bounding box center [414, 667] width 93 height 36
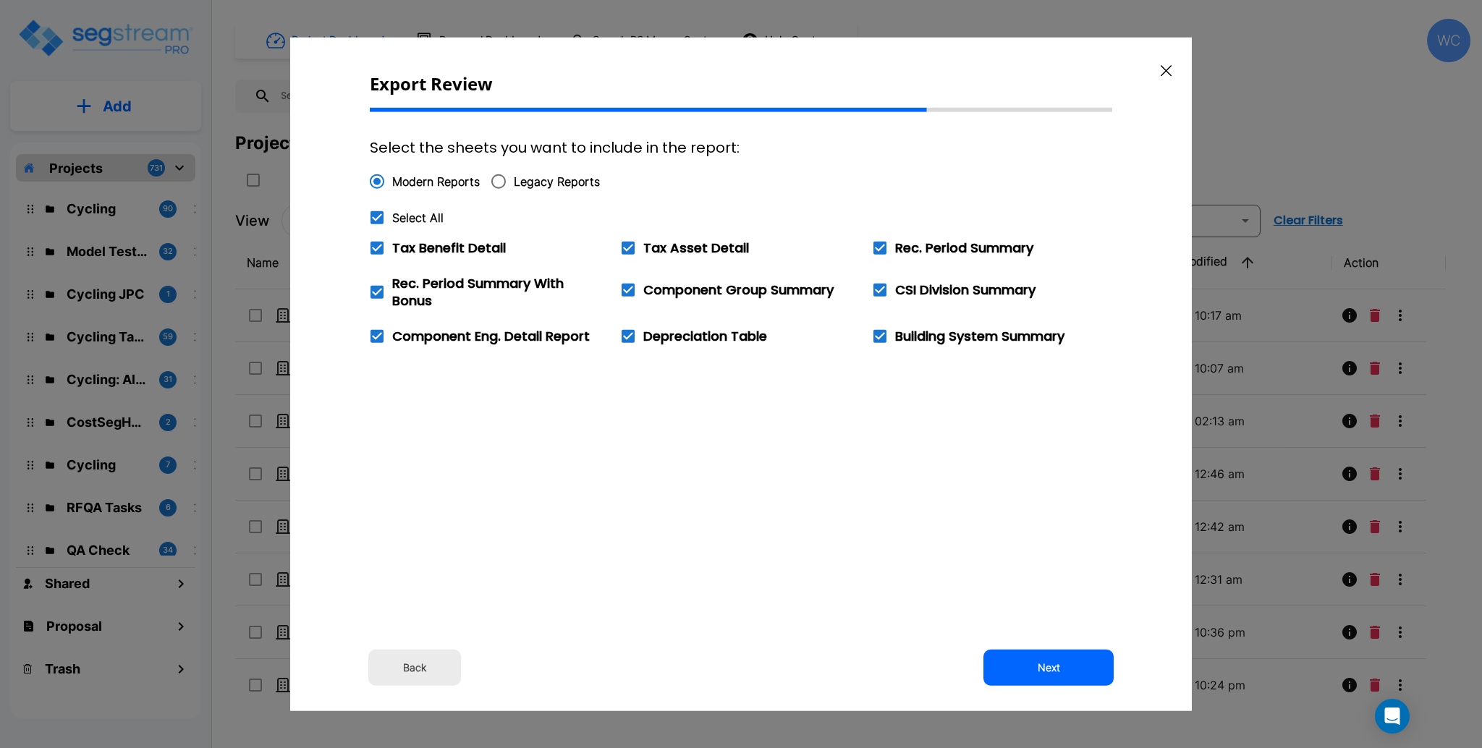
click at [491, 178] on input "Legacy Reports" at bounding box center [498, 181] width 30 height 30
radio input "true"
checkbox input "false"
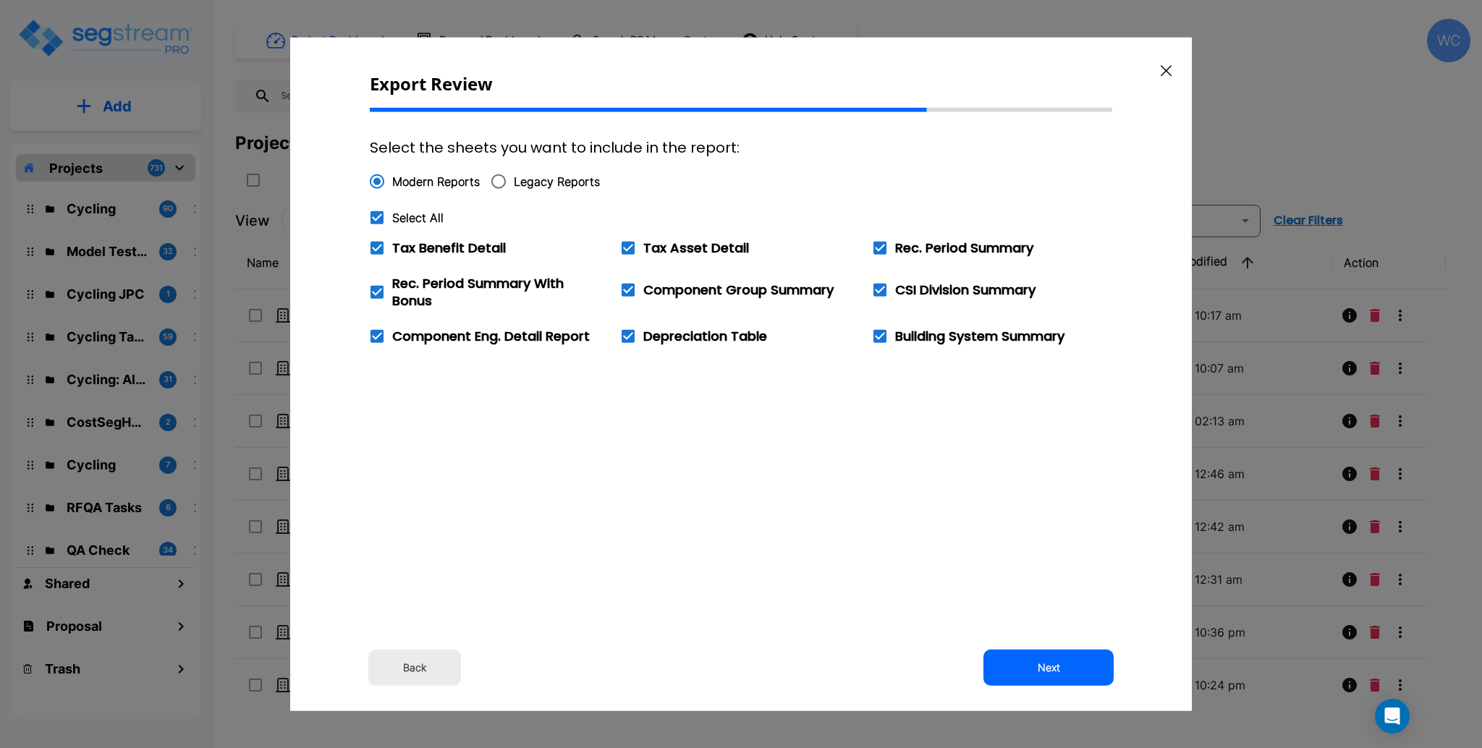
checkbox input "false"
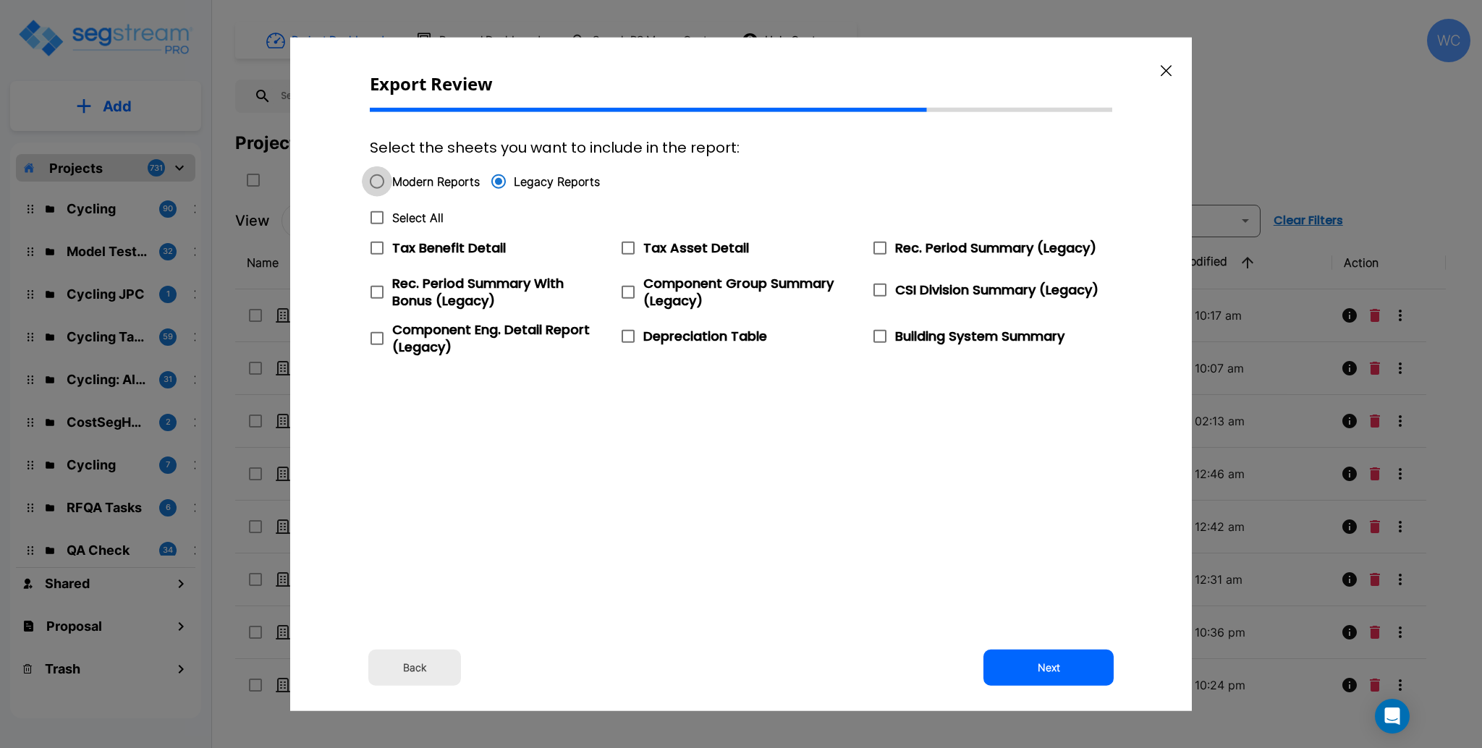
click at [386, 178] on input "Modern Reports" at bounding box center [377, 181] width 30 height 30
radio input "true"
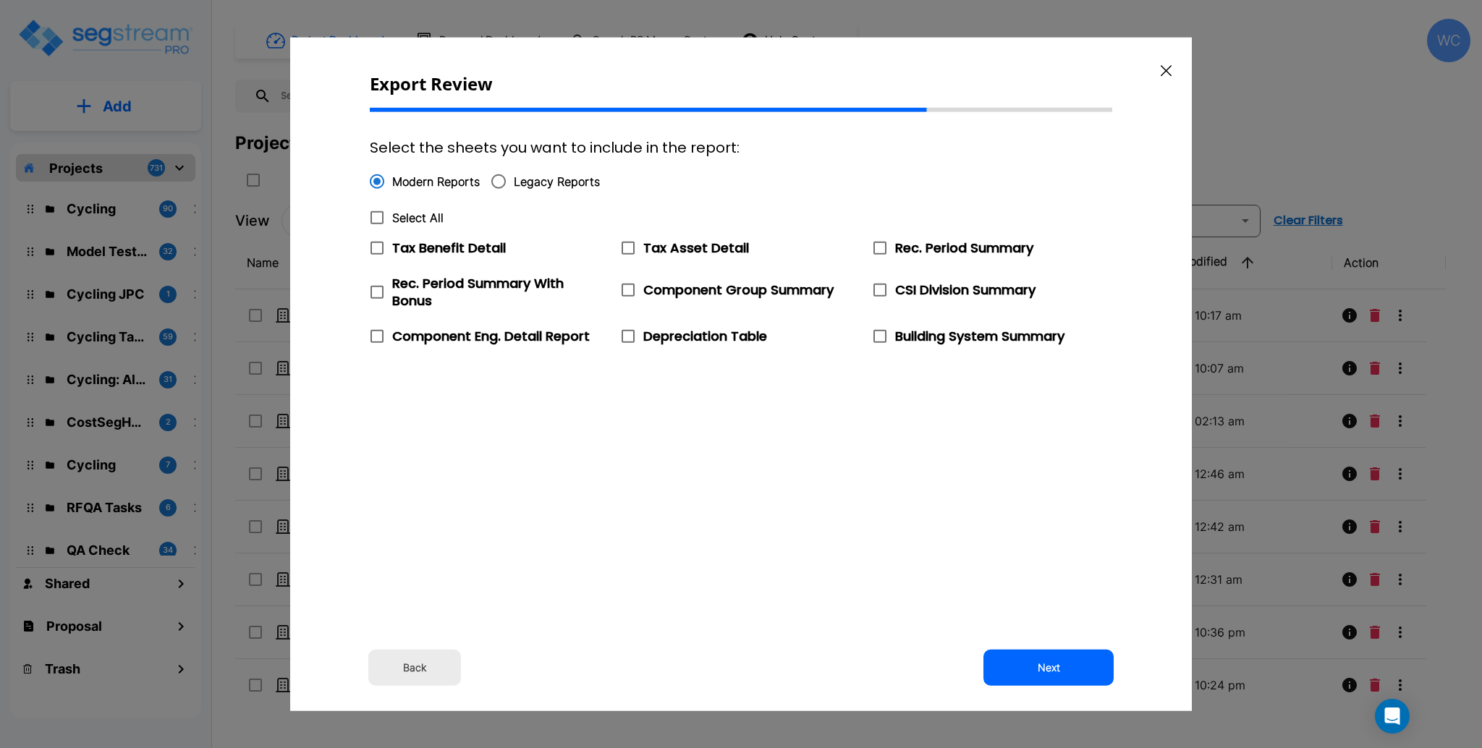
click at [377, 215] on icon at bounding box center [376, 217] width 17 height 17
click at [377, 215] on input "Select All" at bounding box center [377, 218] width 30 height 30
checkbox input "true"
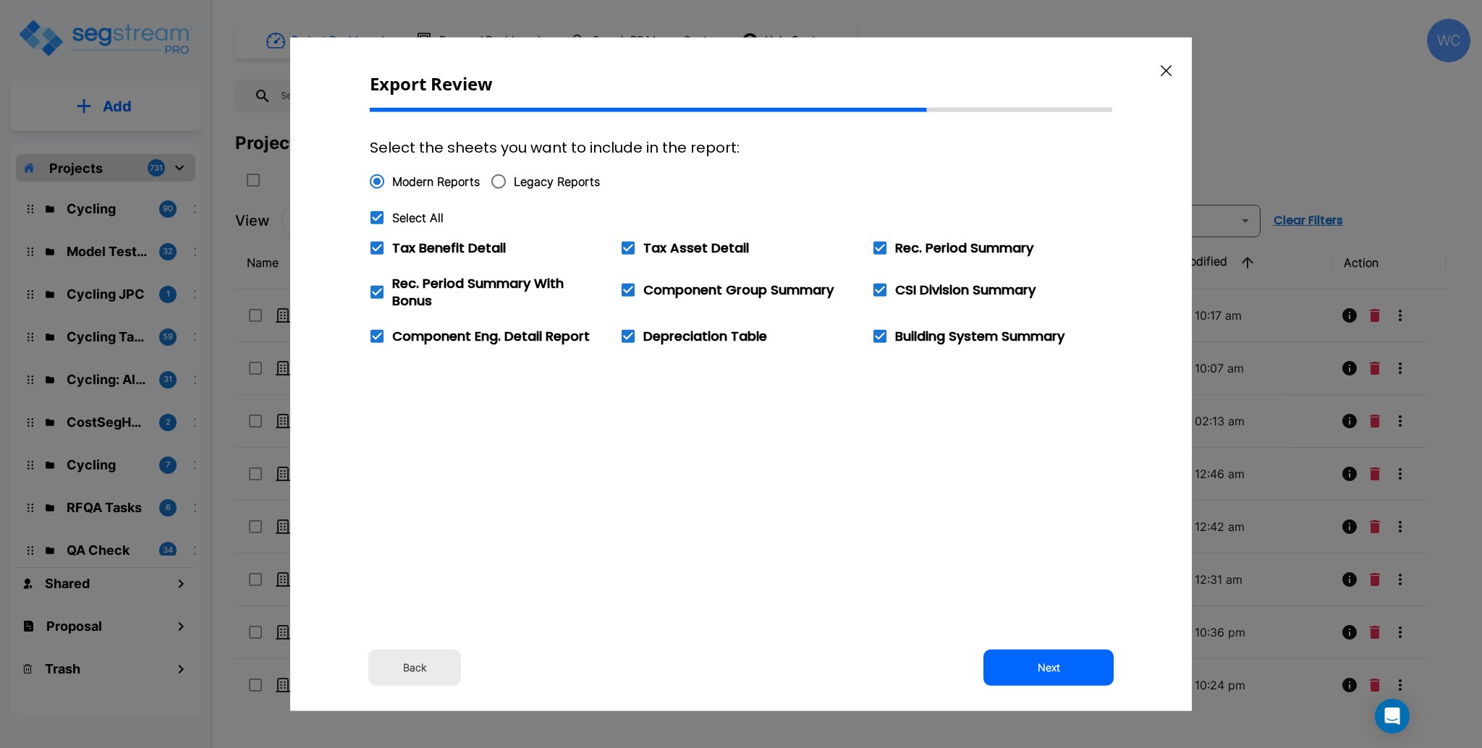
checkbox input "true"
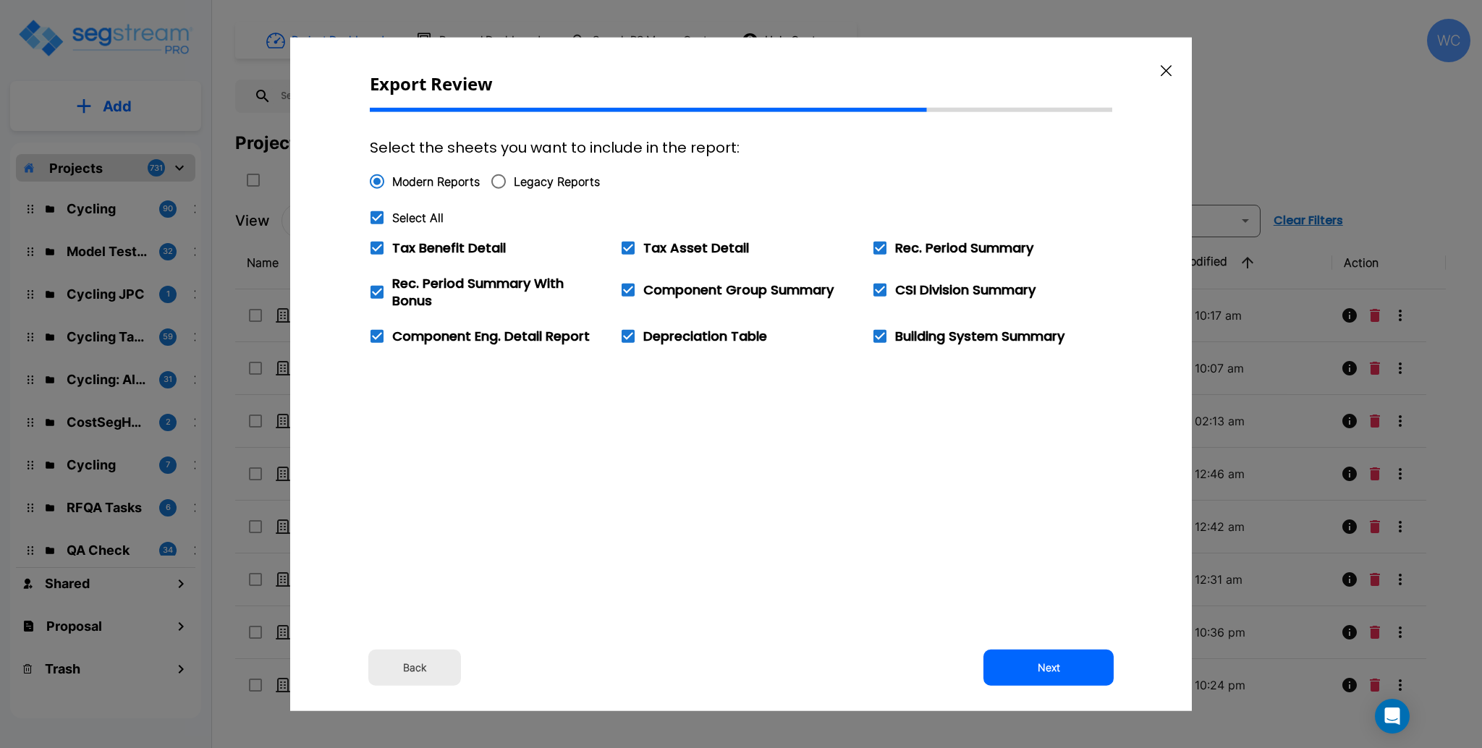
checkbox input "true"
click at [503, 174] on input "Legacy Reports" at bounding box center [498, 181] width 30 height 30
radio input "true"
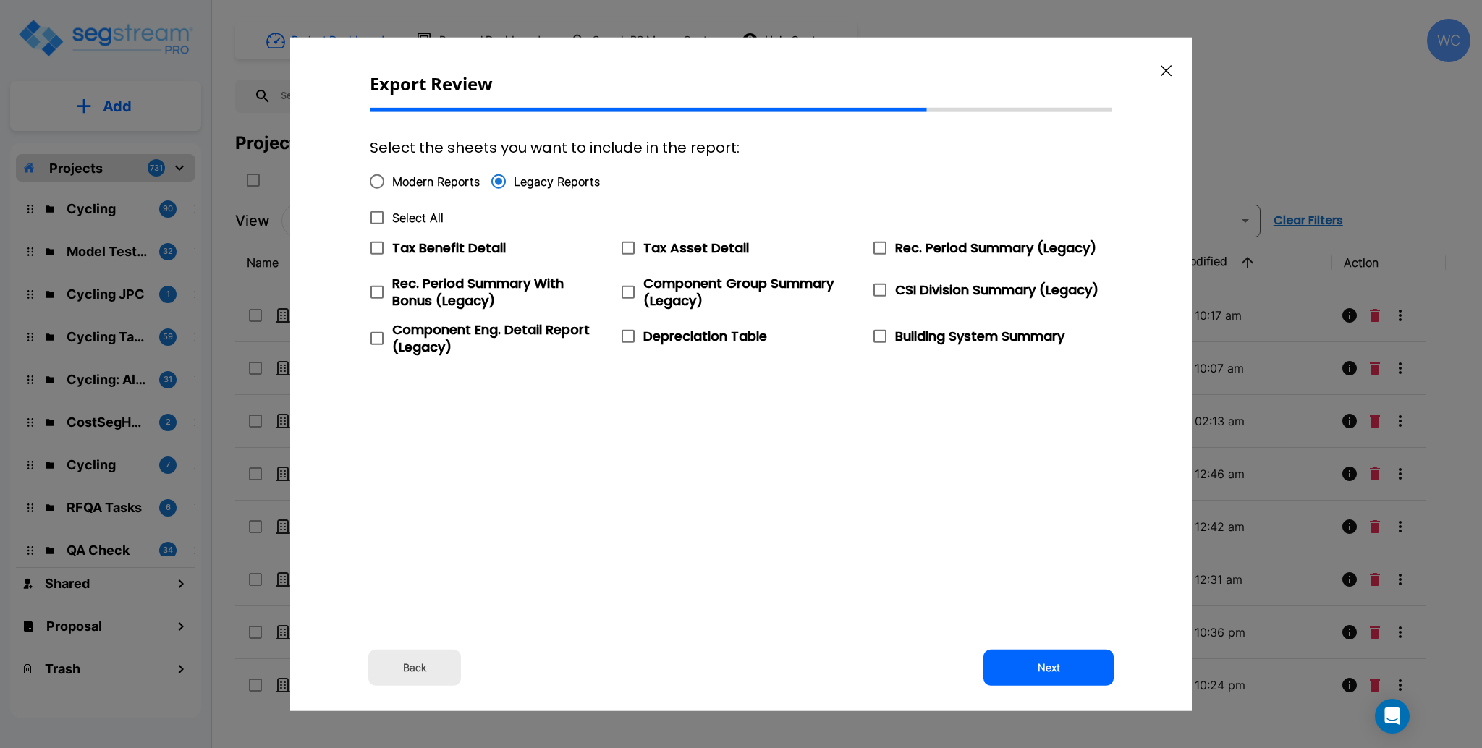
checkbox input "false"
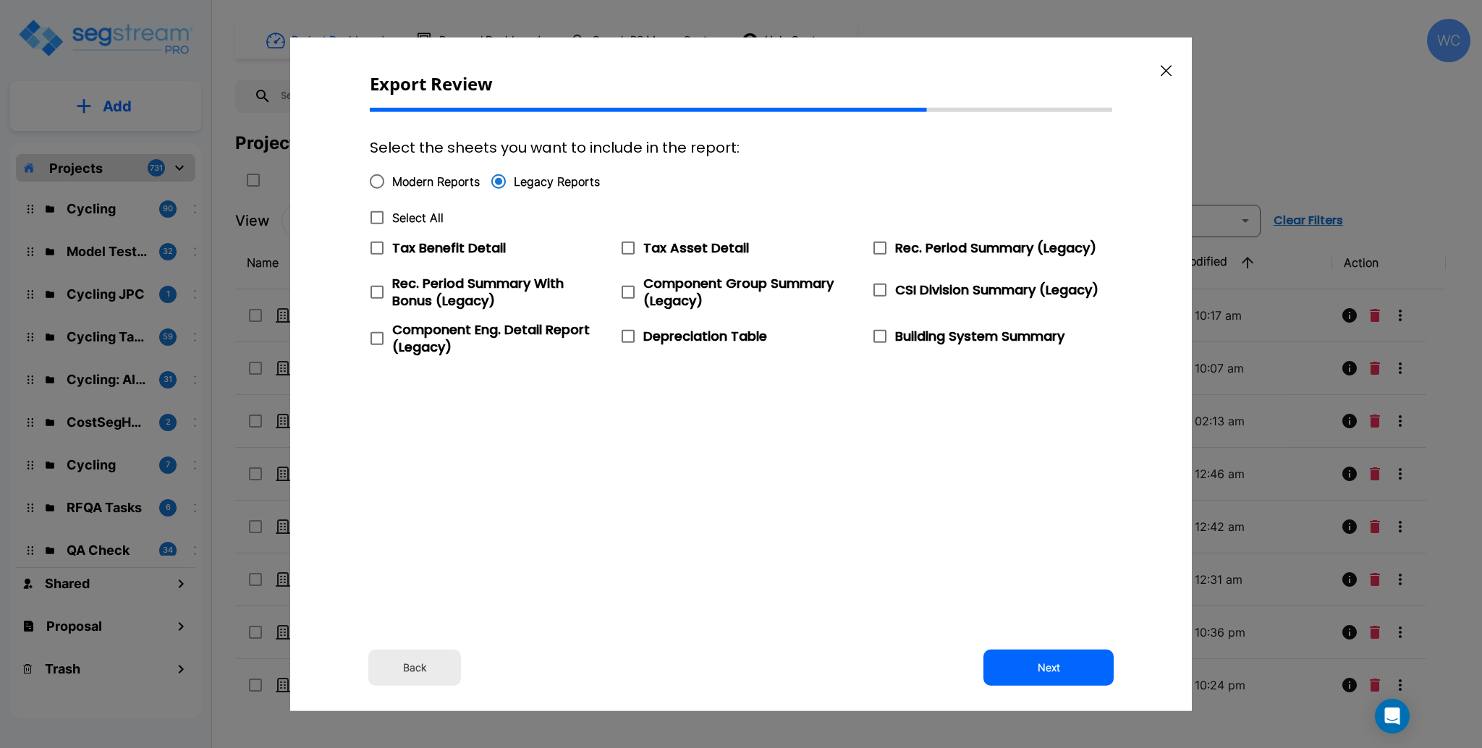
click at [378, 177] on input "Modern Reports" at bounding box center [377, 181] width 30 height 30
radio input "true"
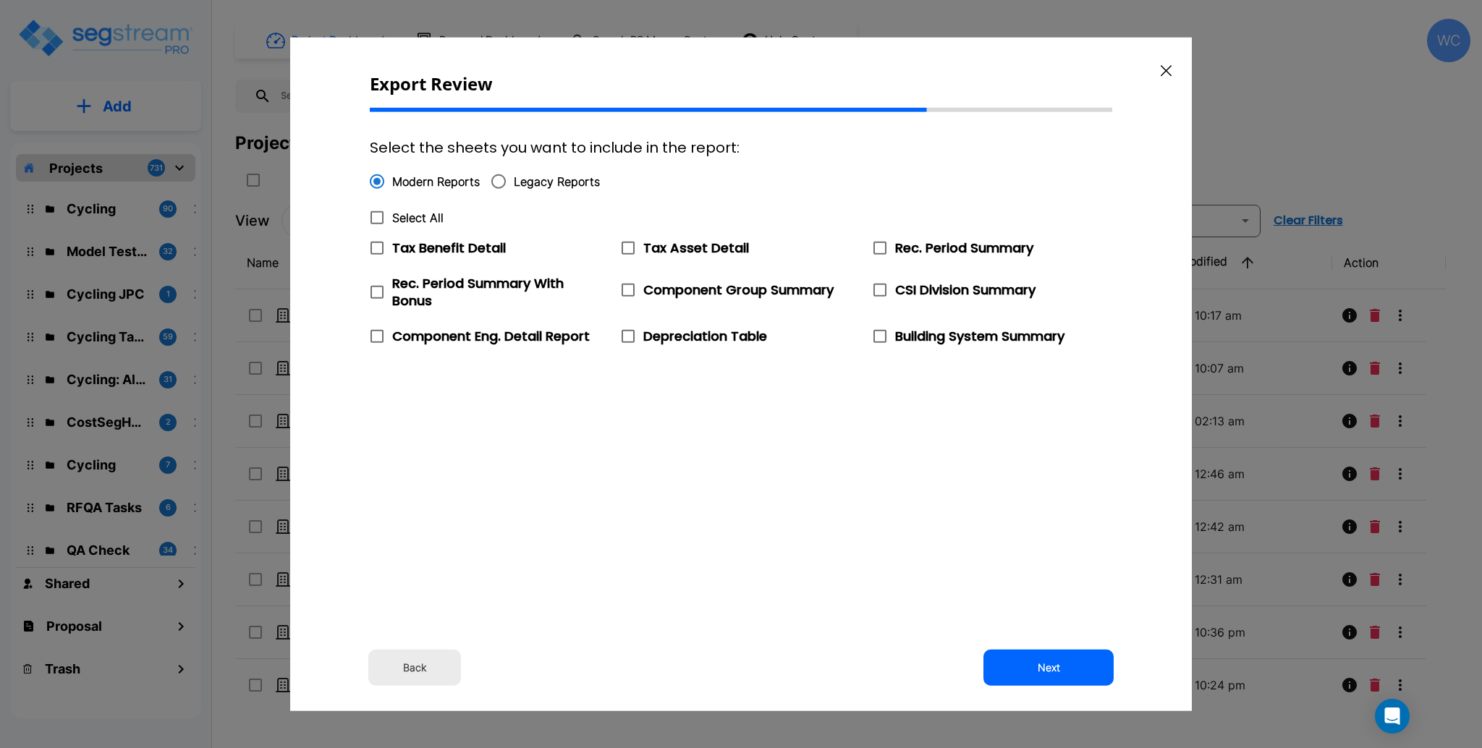
click at [378, 215] on icon at bounding box center [376, 217] width 17 height 17
click at [378, 215] on input "Select All" at bounding box center [377, 218] width 30 height 30
checkbox input "true"
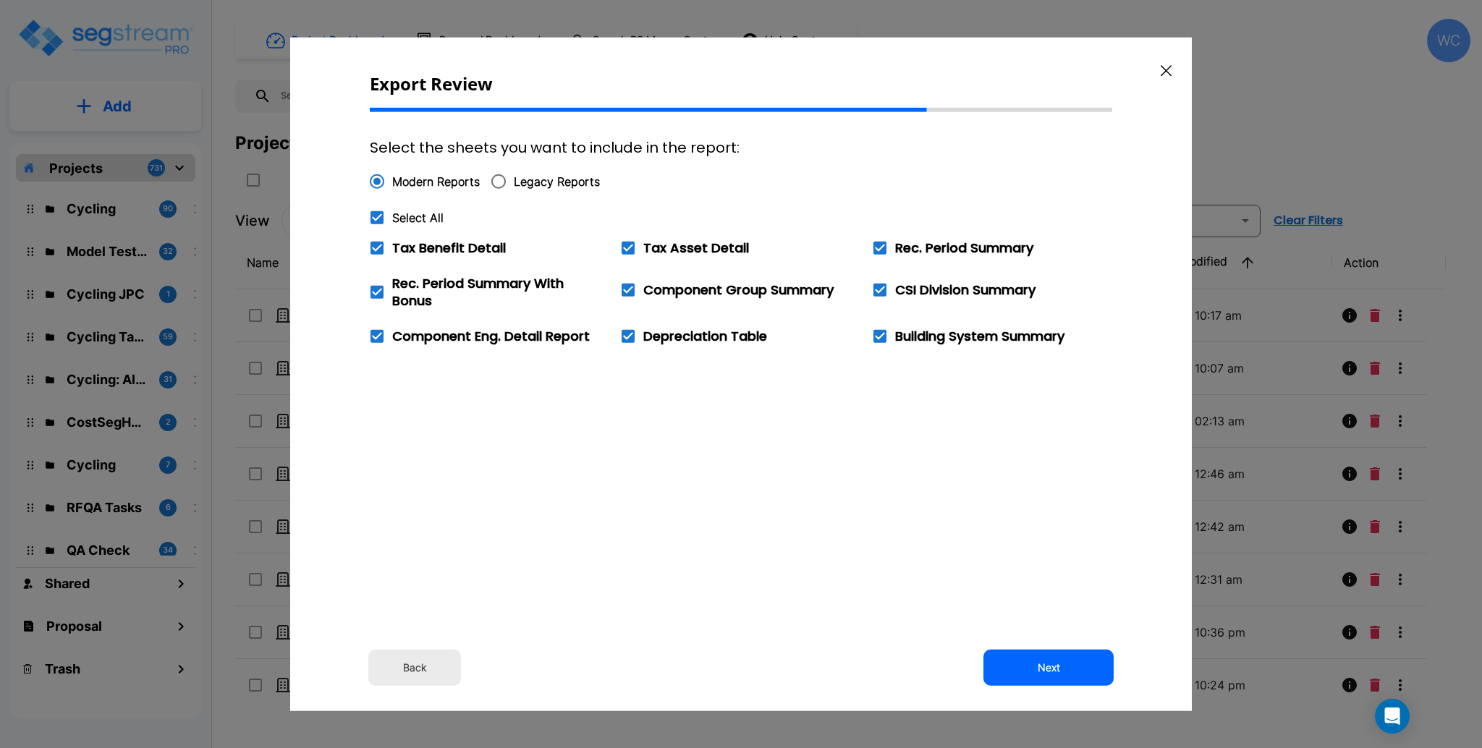
checkbox input "true"
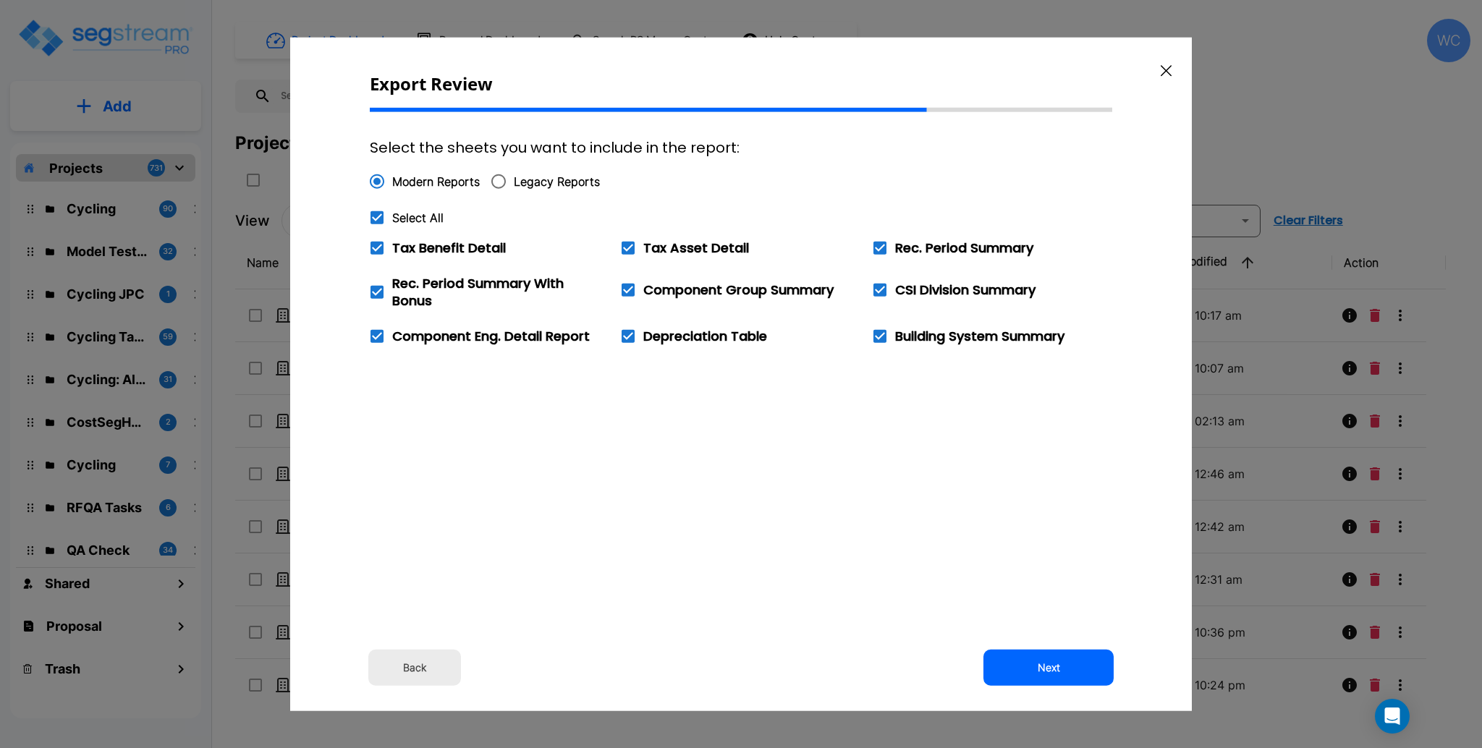
checkbox input "true"
click at [1048, 663] on button "Next" at bounding box center [1048, 667] width 130 height 36
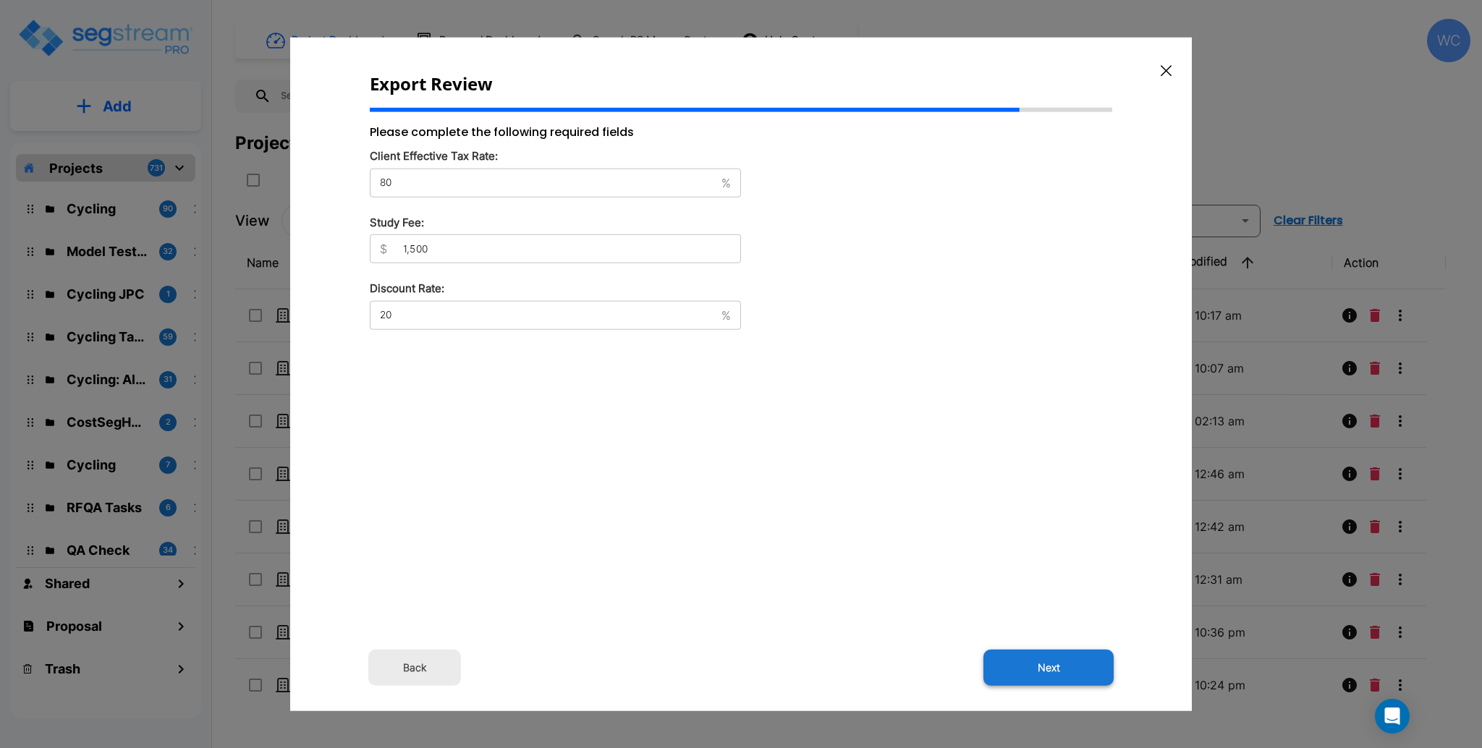
click at [1072, 666] on button "Next" at bounding box center [1048, 667] width 130 height 36
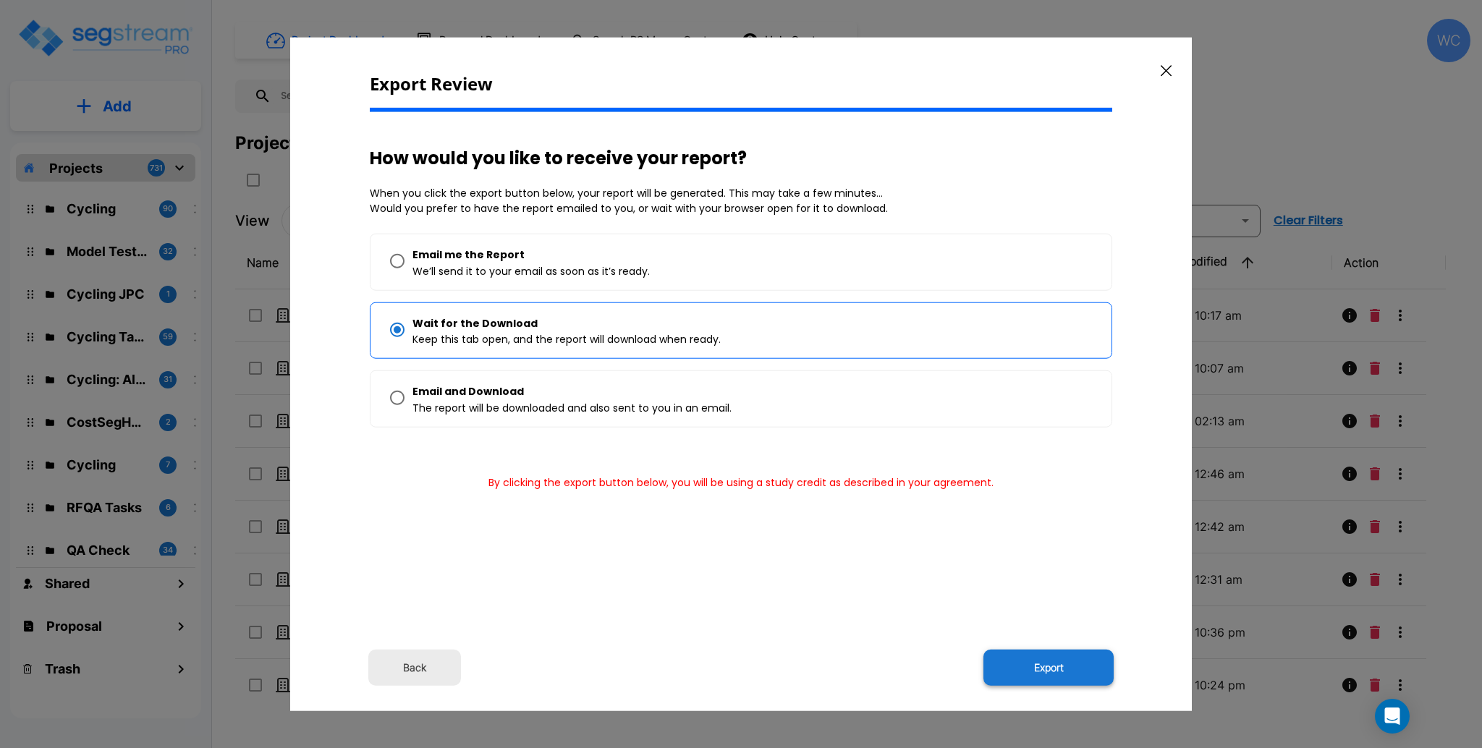
click at [1048, 672] on button "Export" at bounding box center [1048, 667] width 130 height 36
